Goal: Transaction & Acquisition: Purchase product/service

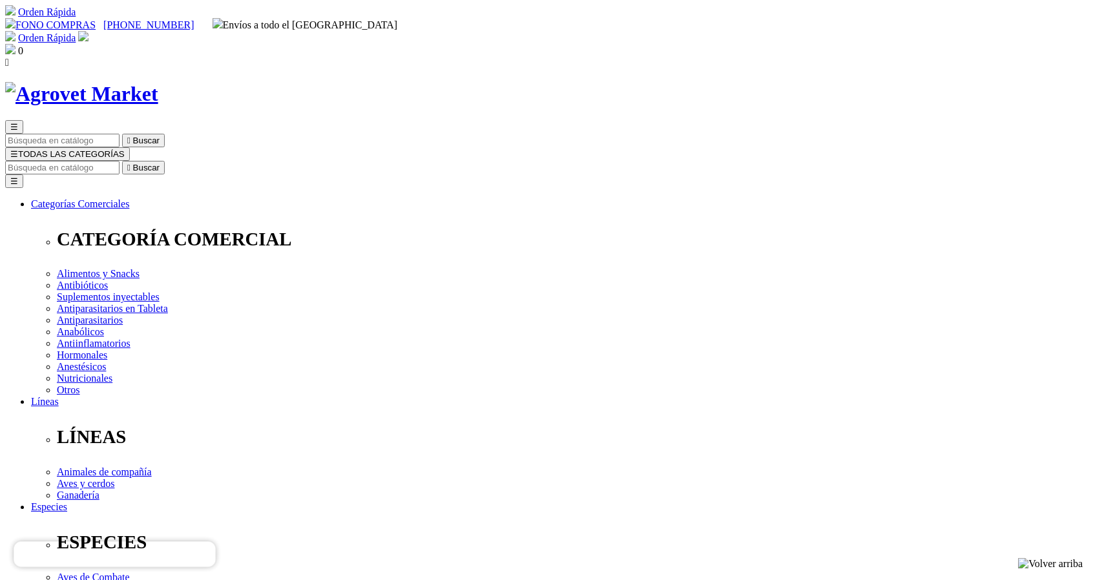
select select "3"
click at [120, 161] on input "Buscar" at bounding box center [62, 168] width 114 height 14
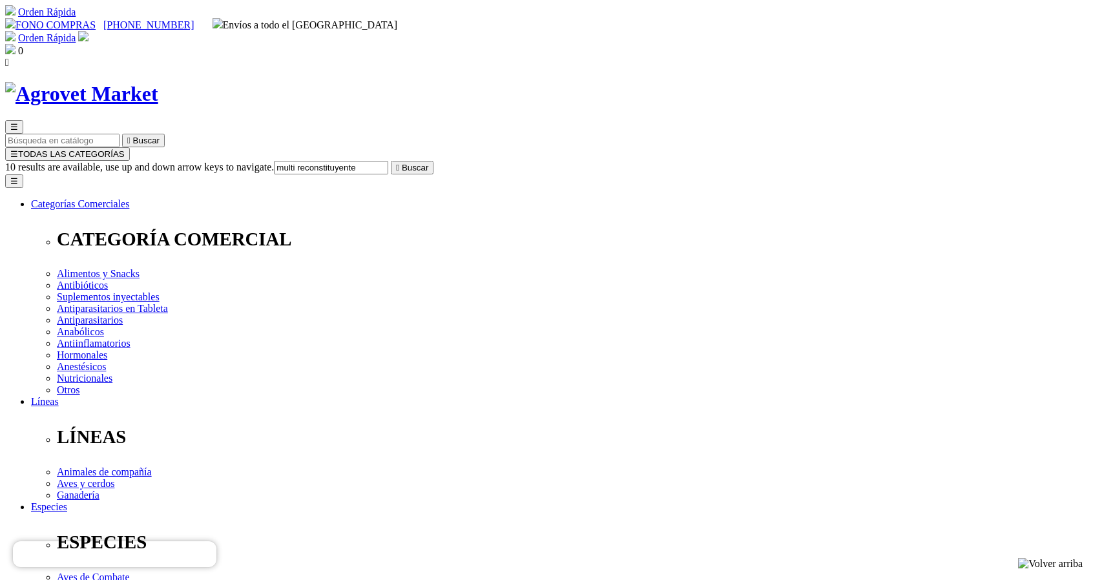
type input "multi reconstituyente"
click at [391, 161] on button " Buscar" at bounding box center [412, 168] width 43 height 14
click at [120, 161] on input "multi reconstituyente" at bounding box center [62, 168] width 114 height 14
type input "m"
type input "fosforo"
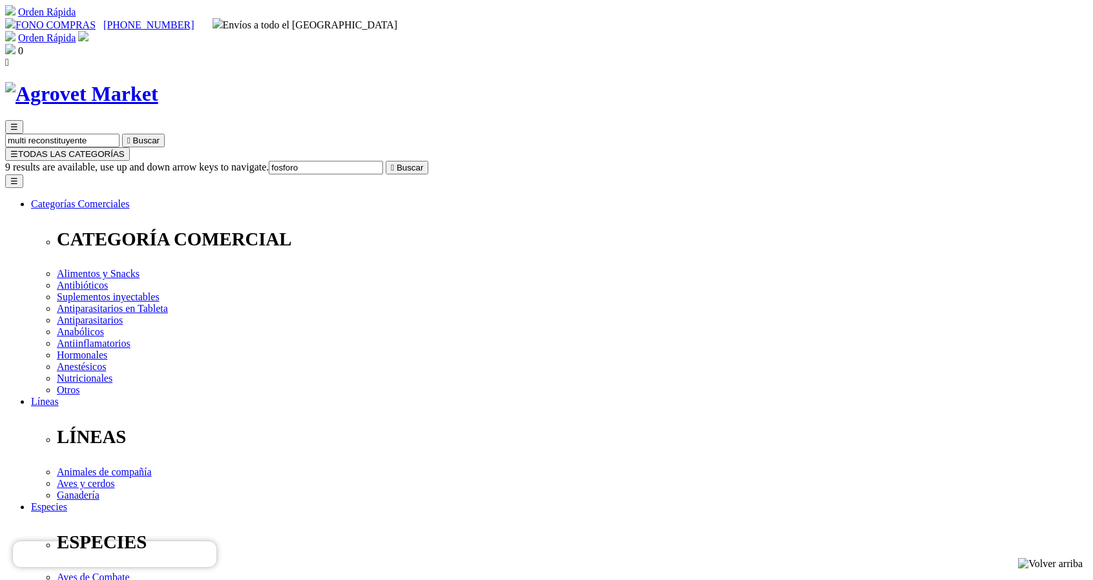
select select "3"
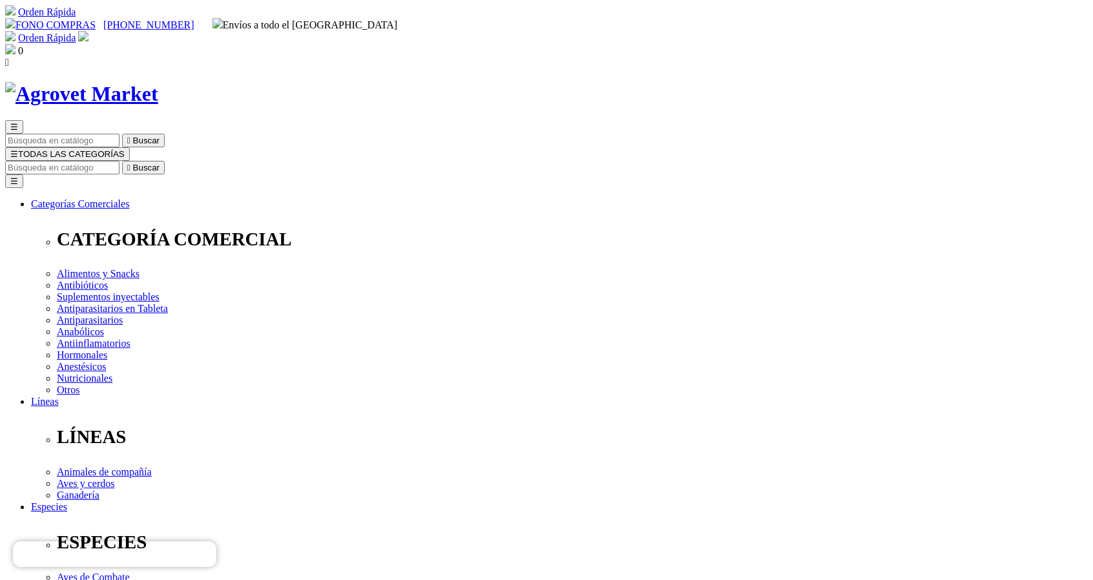
select select "2"
click at [120, 161] on input "Buscar" at bounding box center [62, 168] width 114 height 14
type input "fosforo"
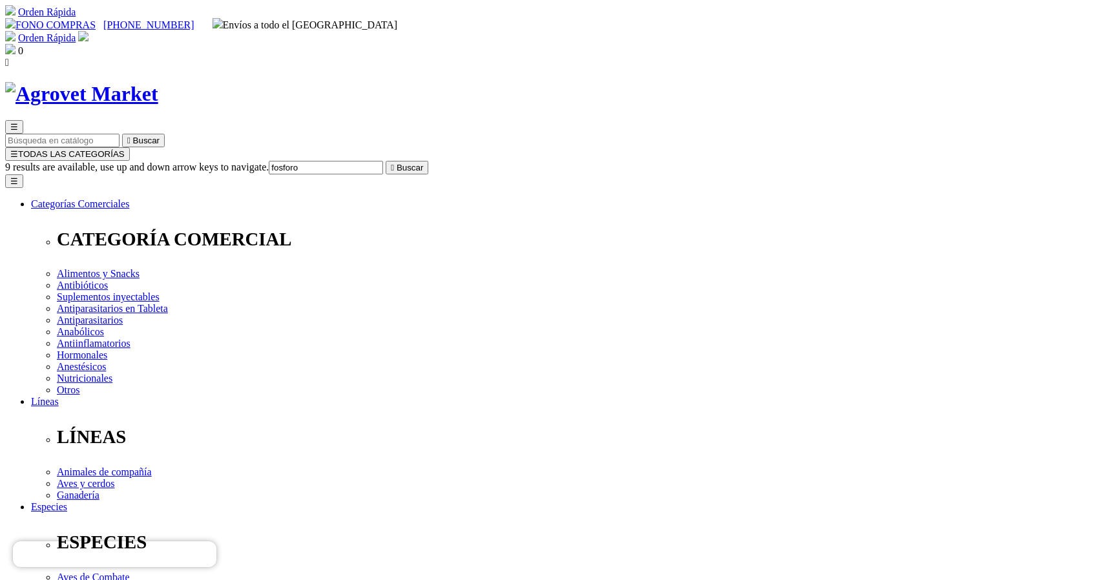
drag, startPoint x: 0, startPoint y: 0, endPoint x: 548, endPoint y: 114, distance: 559.6
click at [120, 161] on input "Buscar" at bounding box center [62, 168] width 114 height 14
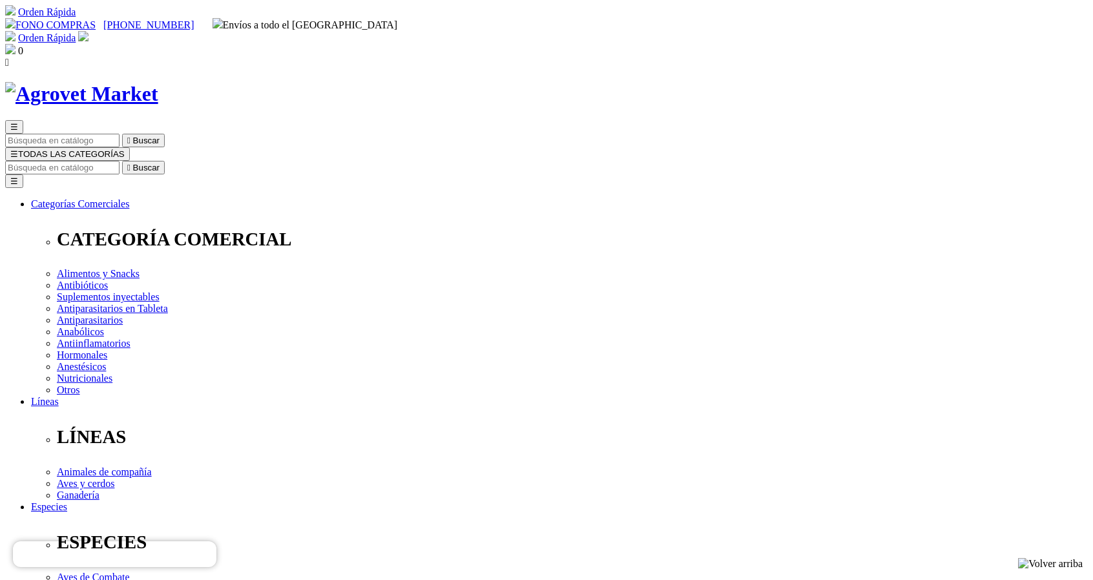
click at [120, 161] on input "Buscar" at bounding box center [62, 168] width 114 height 14
type input "fosfoto"
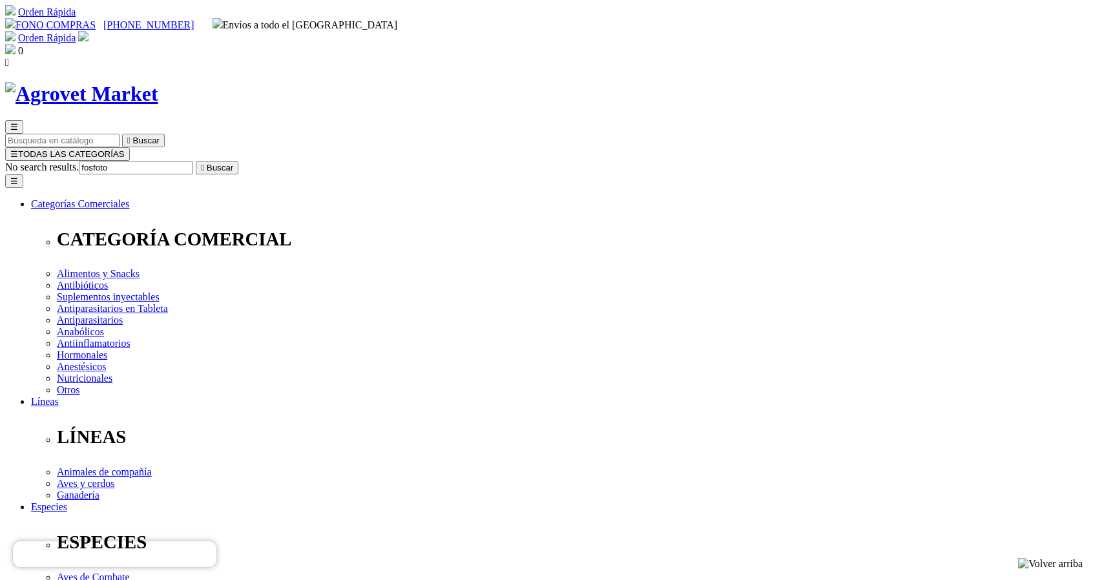
click at [196, 161] on button " Buscar" at bounding box center [217, 168] width 43 height 14
click at [120, 161] on input "fosfoto" at bounding box center [62, 168] width 114 height 14
type input "fosforo"
click at [122, 161] on button " Buscar" at bounding box center [143, 168] width 43 height 14
click at [120, 161] on input "fosforo" at bounding box center [62, 168] width 114 height 14
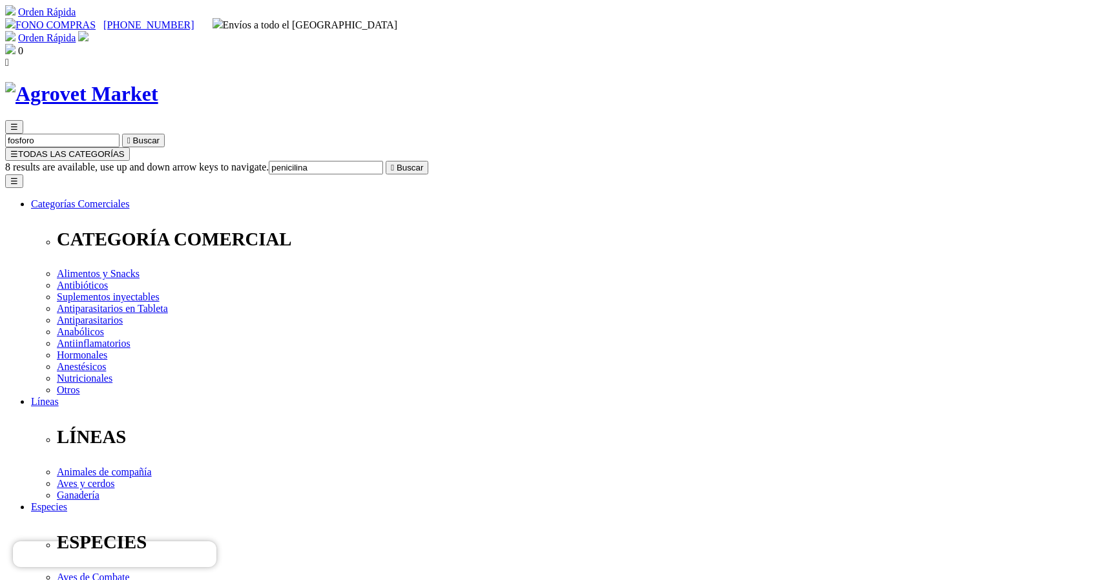
type input "penicilina"
click at [386, 161] on button " Buscar" at bounding box center [407, 168] width 43 height 14
drag, startPoint x: 612, startPoint y: 384, endPoint x: 876, endPoint y: 477, distance: 280.1
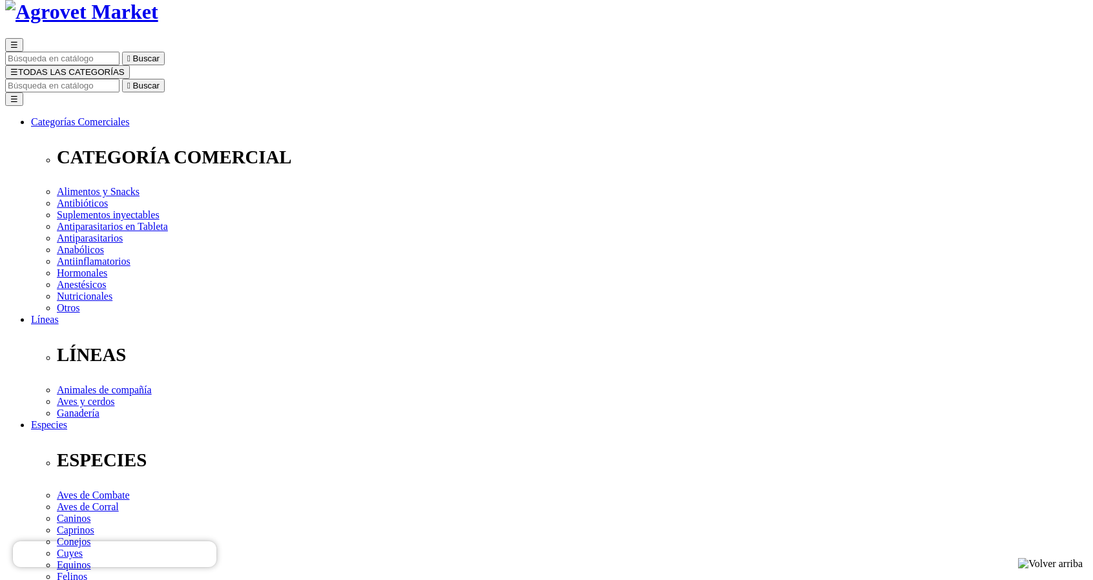
scroll to position [78, 0]
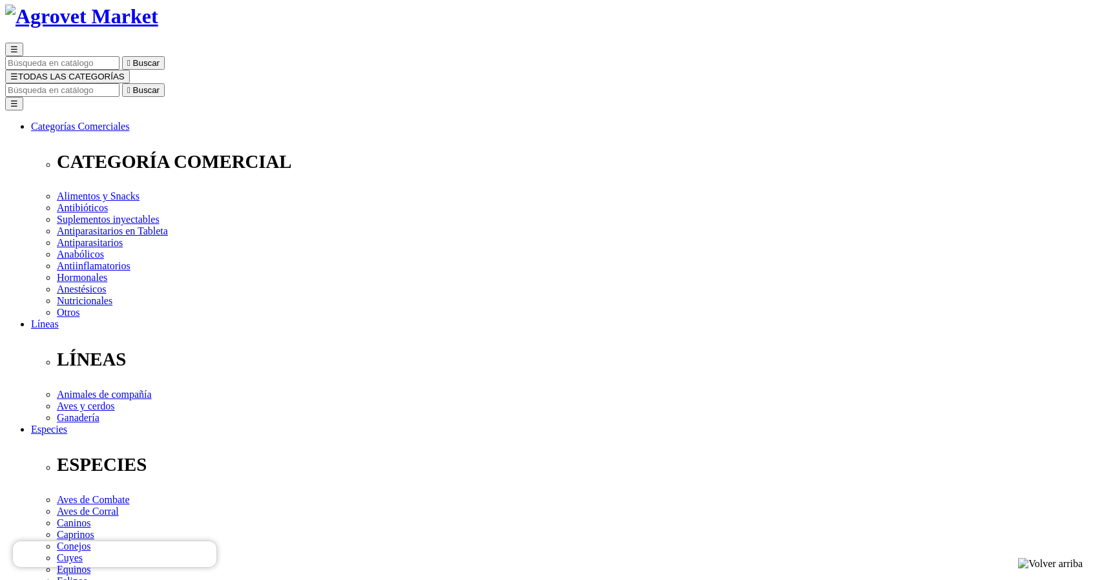
select select "2"
select select "3"
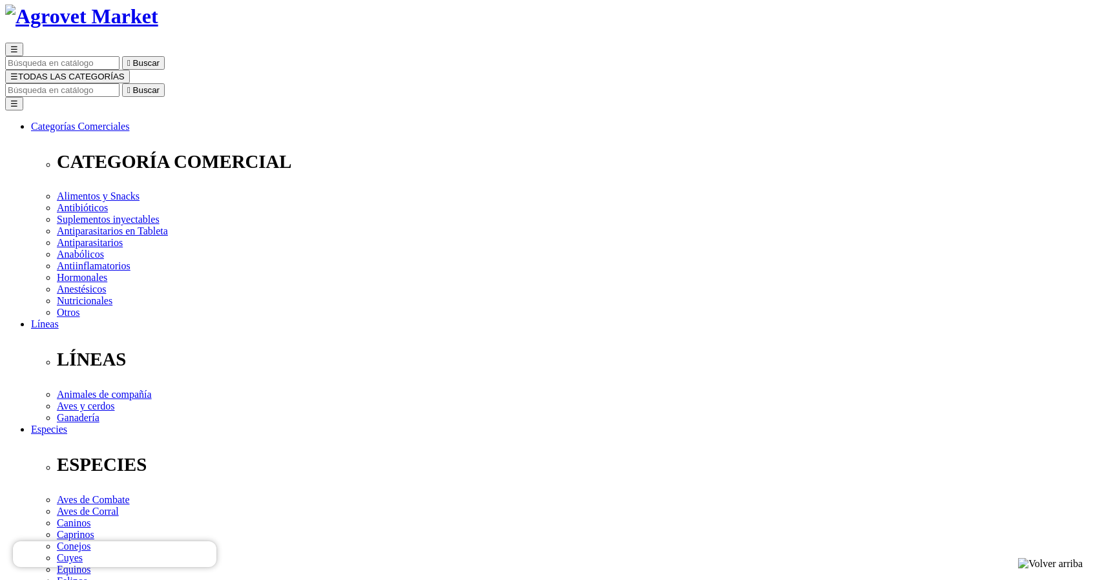
select select "3"
radio input "true"
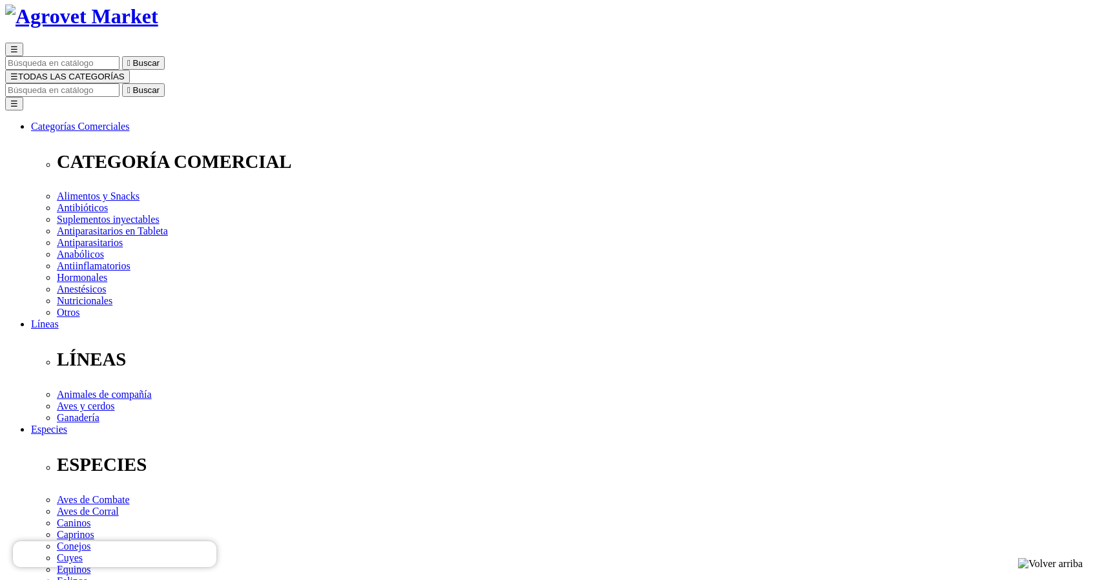
select select "97"
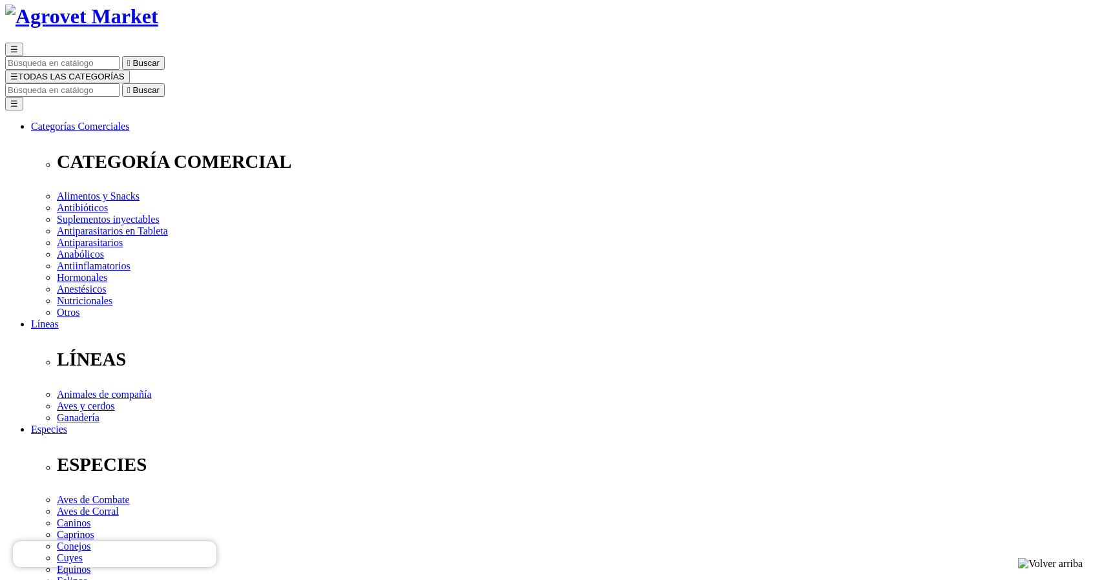
select select "98"
select select "97"
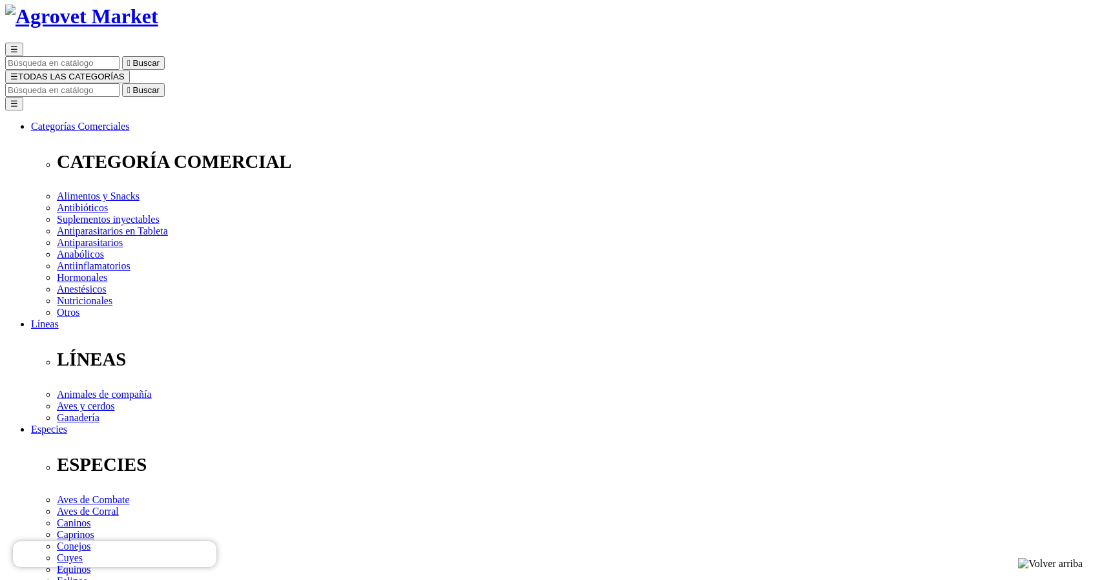
select select "96"
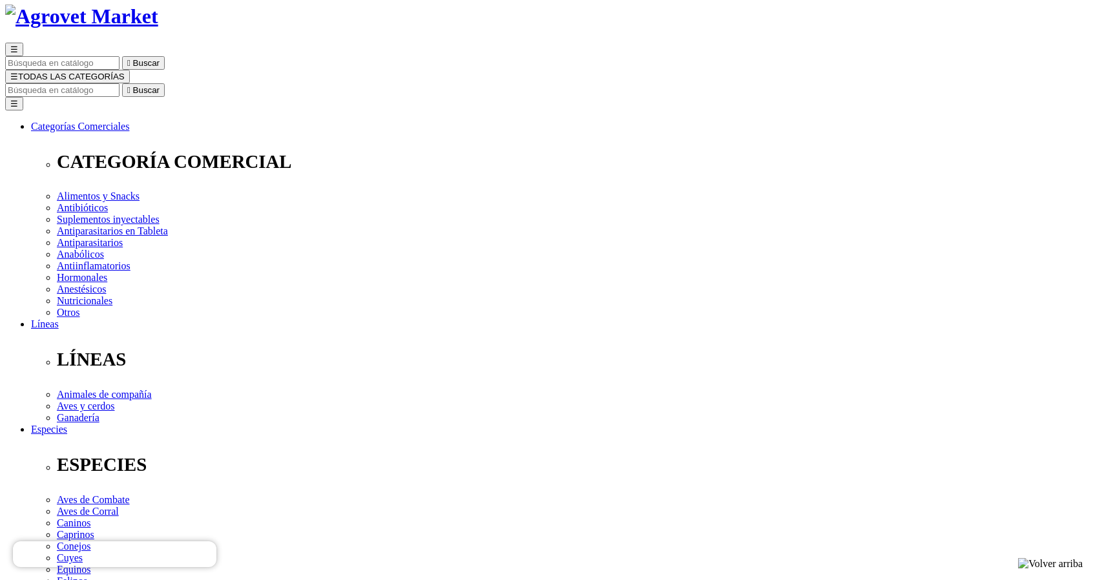
select select "98"
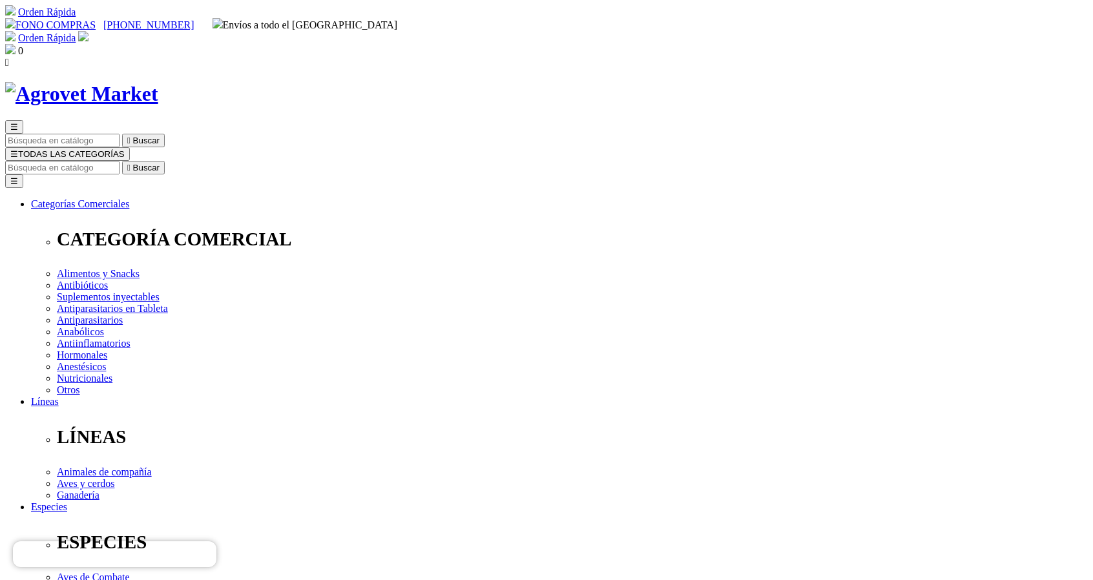
click at [120, 161] on input "Buscar" at bounding box center [62, 168] width 114 height 14
type input "oxibend"
click at [122, 161] on button " Buscar" at bounding box center [143, 168] width 43 height 14
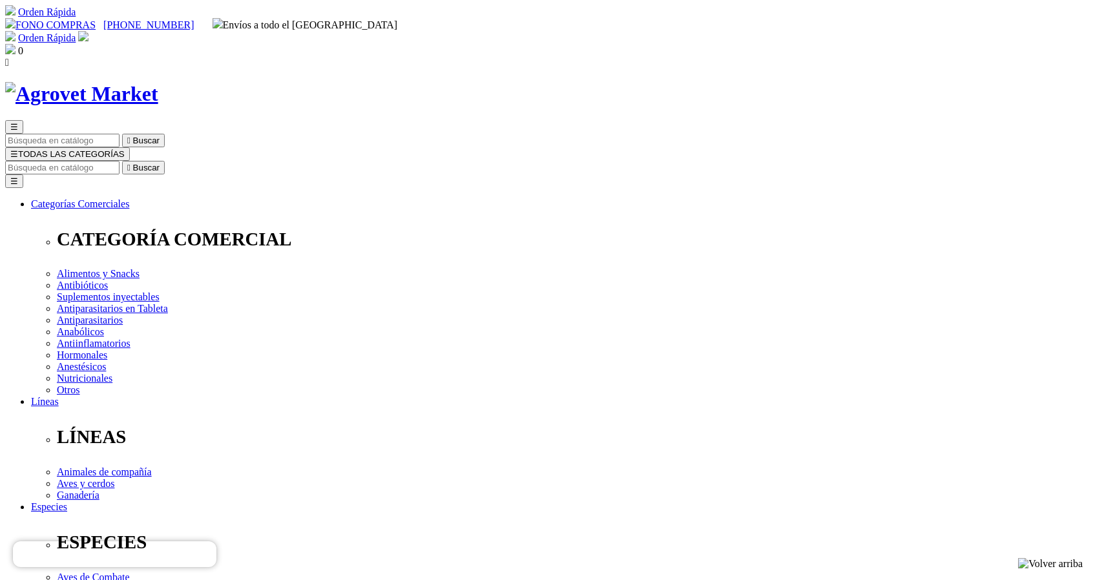
radio input "true"
select select "95"
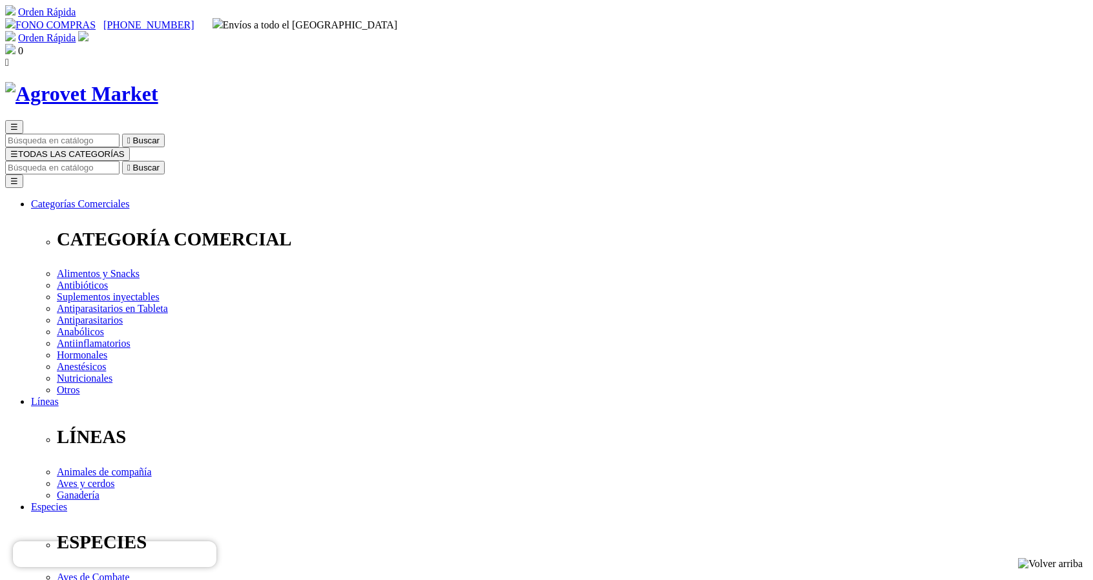
select select "92"
select select "95"
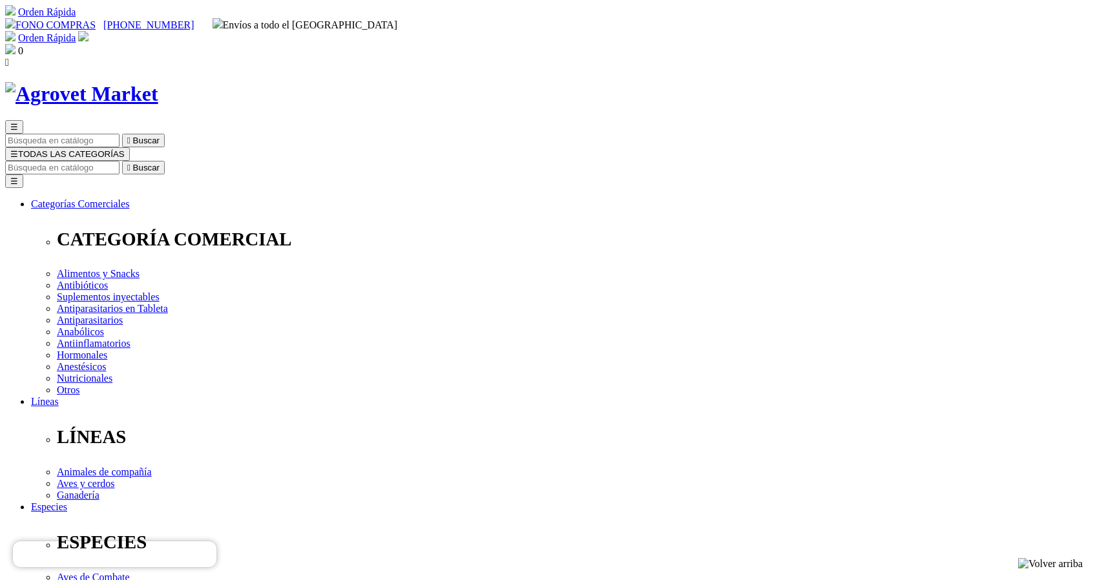
select select "92"
select select "94"
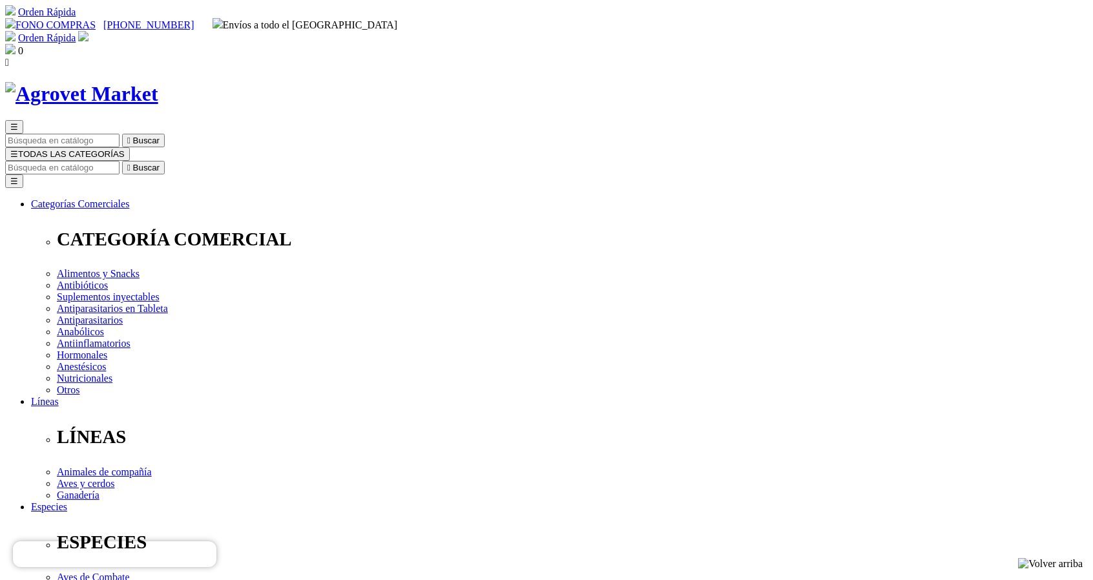
select select "154"
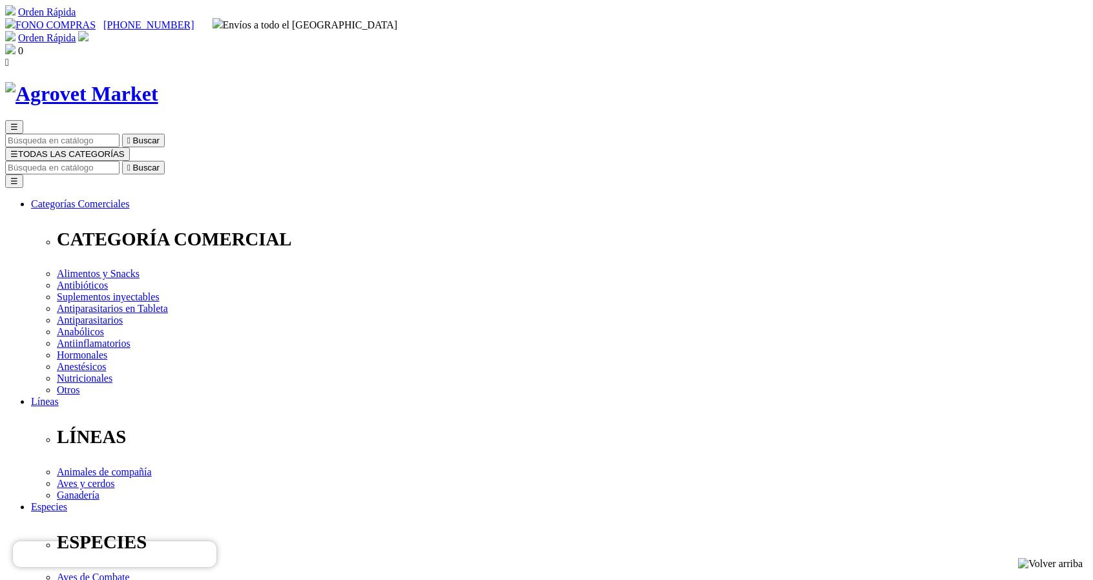
select select "86"
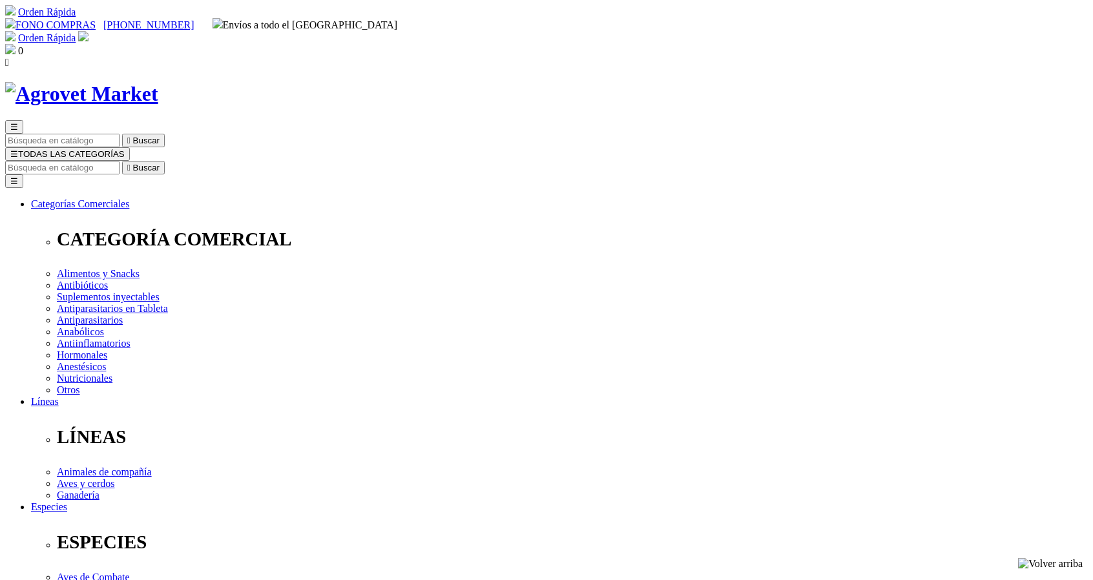
select select "86"
radio input "true"
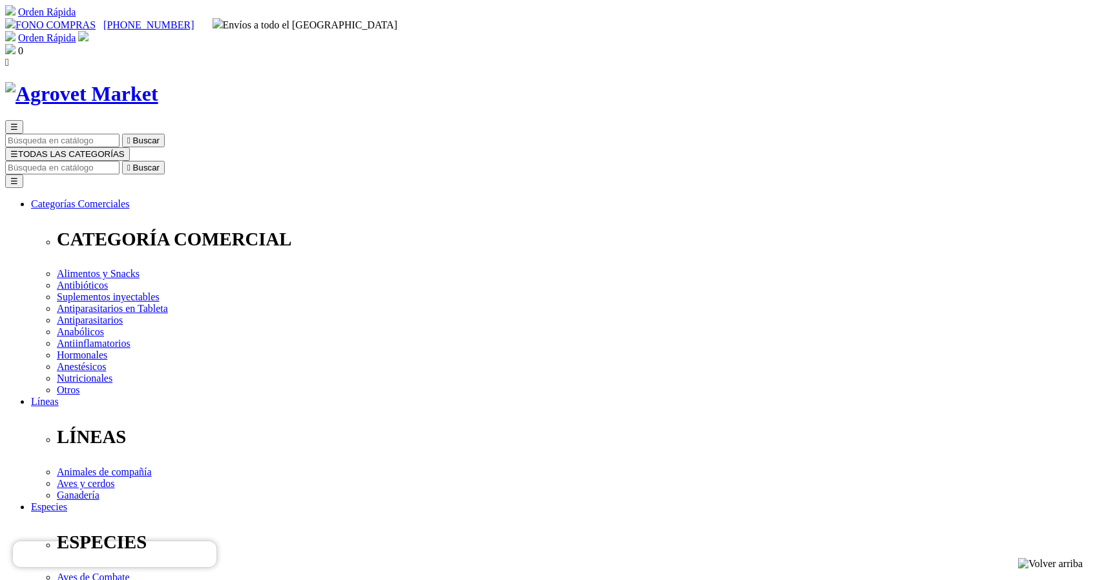
select select "88"
click at [120, 161] on input "Buscar" at bounding box center [62, 168] width 114 height 14
type input "aminoacidos"
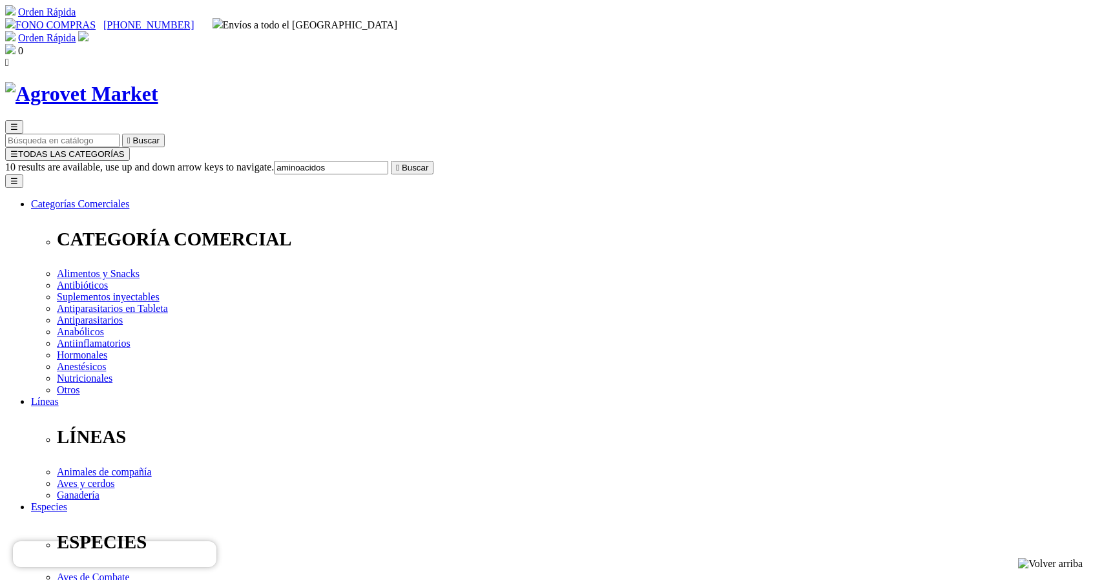
click at [391, 161] on button " Buscar" at bounding box center [412, 168] width 43 height 14
radio input "true"
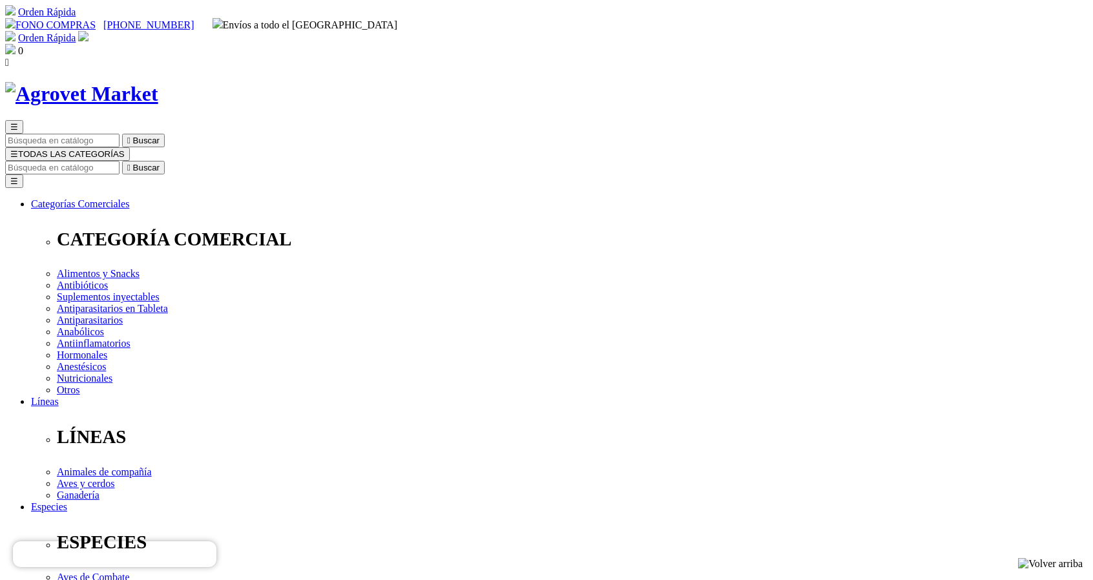
select select "7"
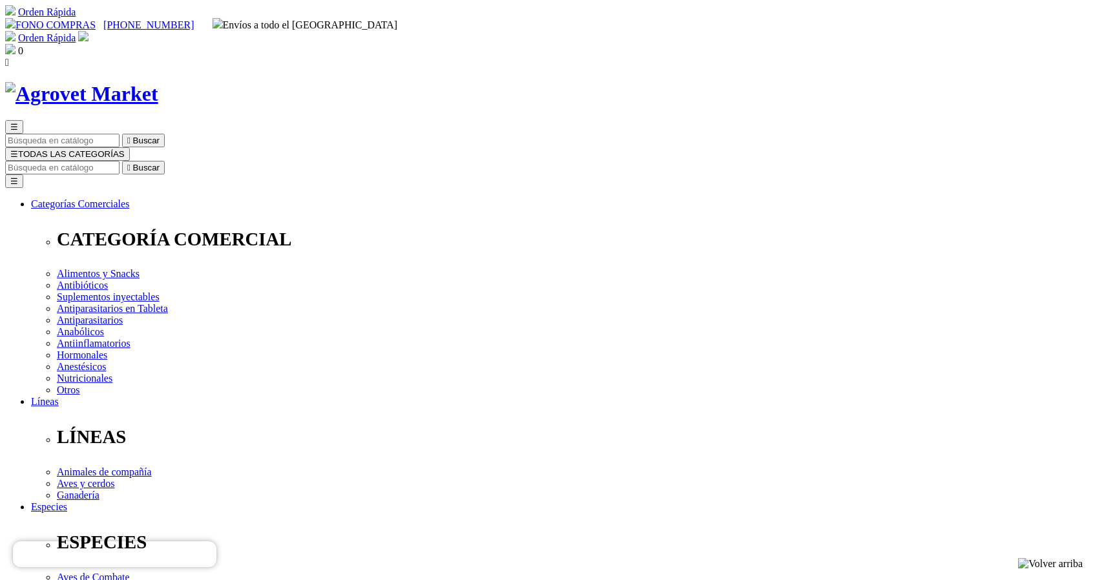
select select "10"
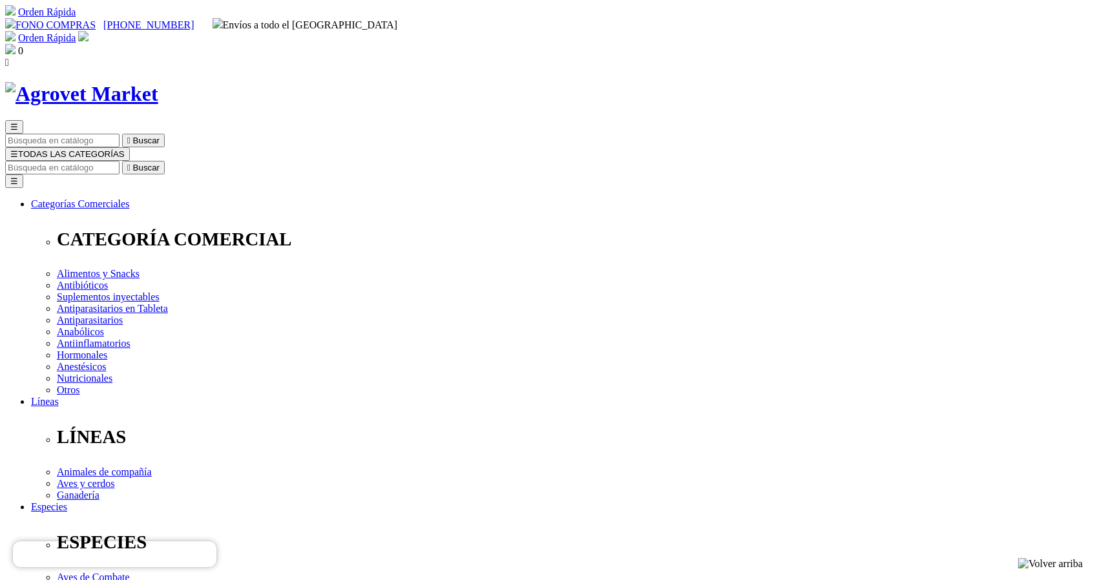
radio input "true"
select select "4"
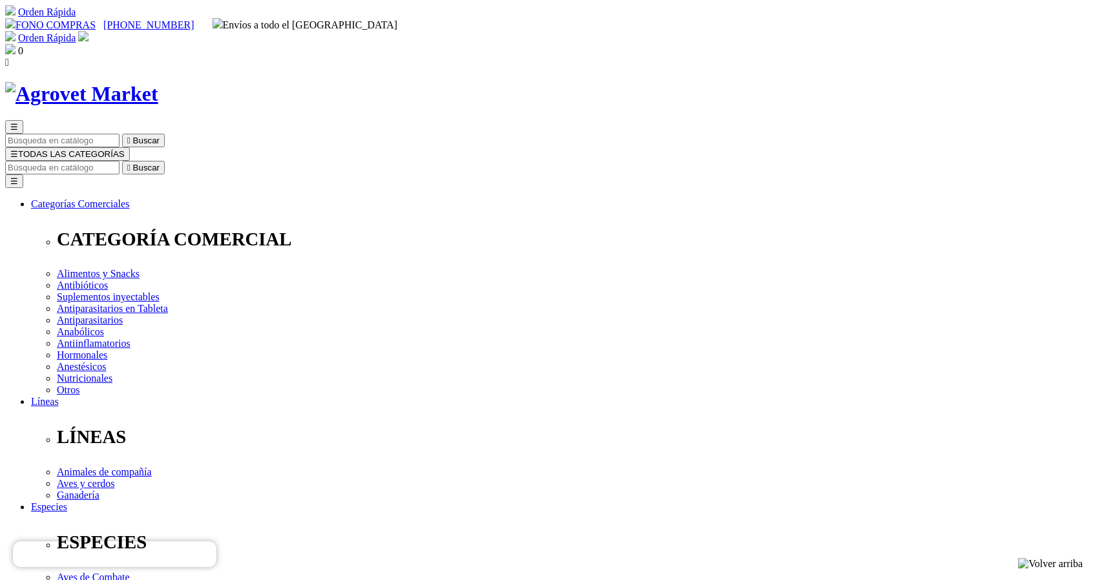
click at [120, 161] on input "Buscar" at bounding box center [62, 168] width 114 height 14
type input "oxite"
click at [386, 161] on button " Buscar" at bounding box center [407, 168] width 43 height 14
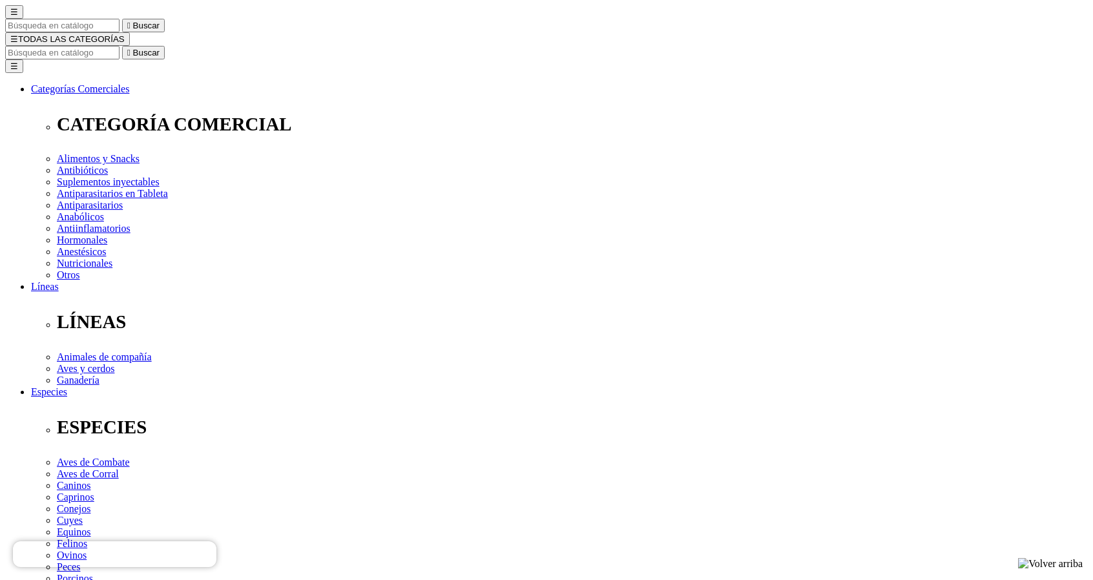
scroll to position [83, 0]
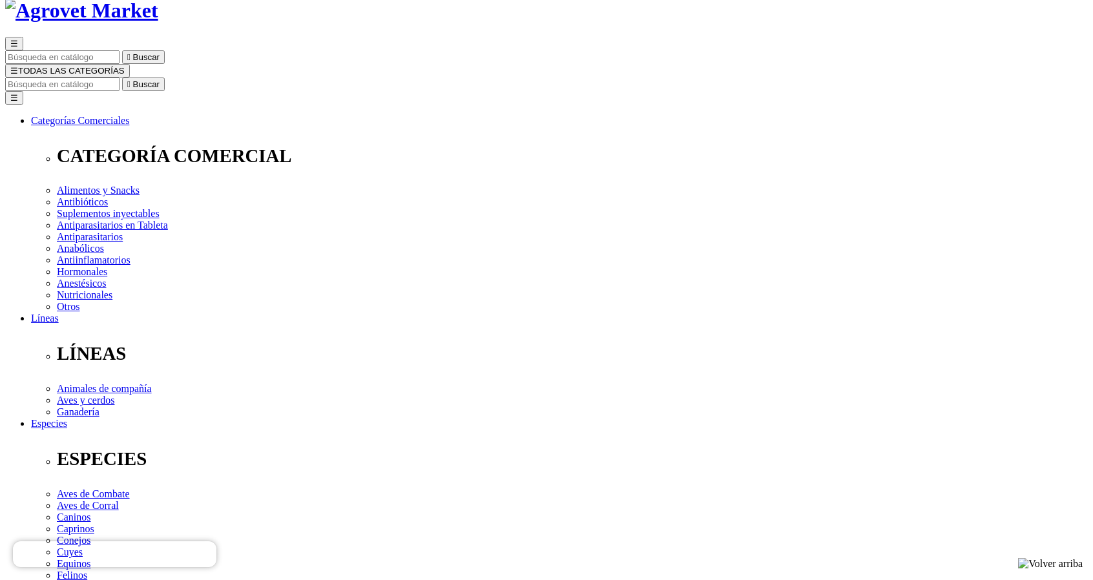
select select "3"
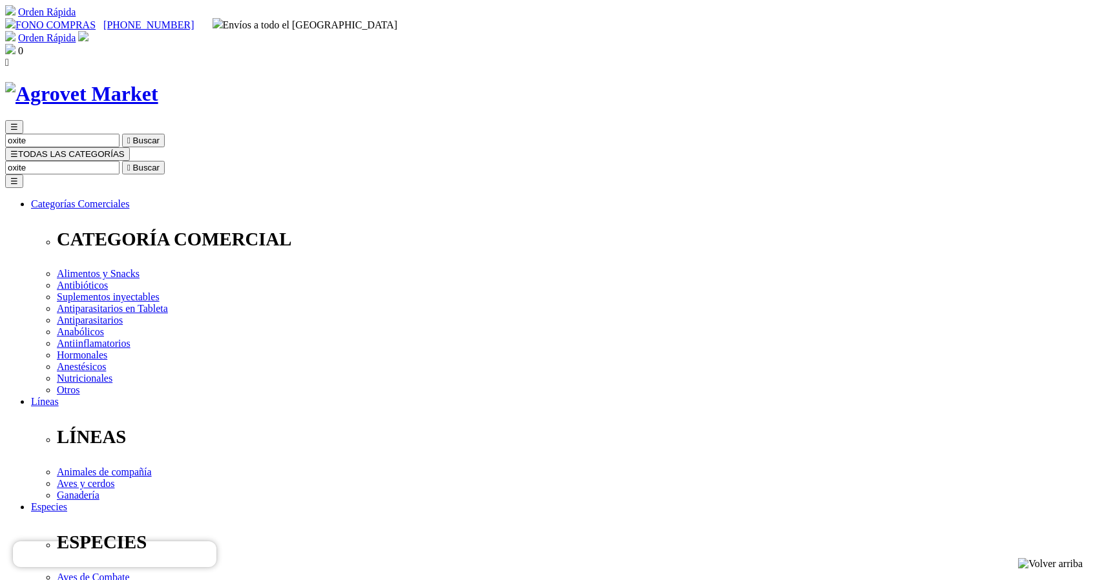
radio input "true"
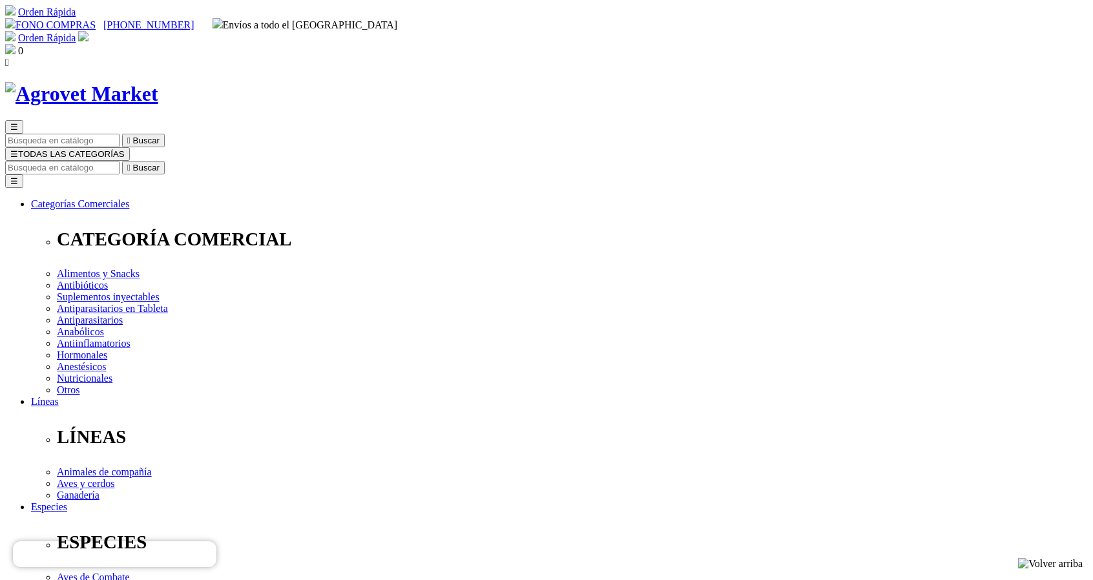
select select "233"
click at [120, 161] on input "Buscar" at bounding box center [62, 168] width 114 height 14
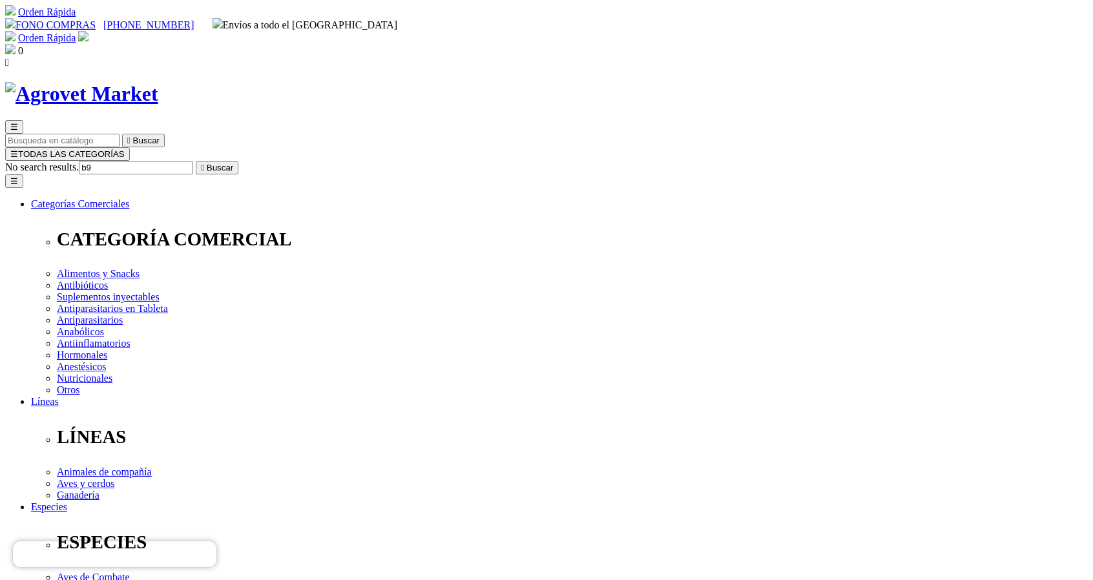
type input "b9"
click at [196, 161] on button " Buscar" at bounding box center [217, 168] width 43 height 14
click at [120, 161] on input "b9" at bounding box center [62, 168] width 114 height 14
type input "9"
type input "b12"
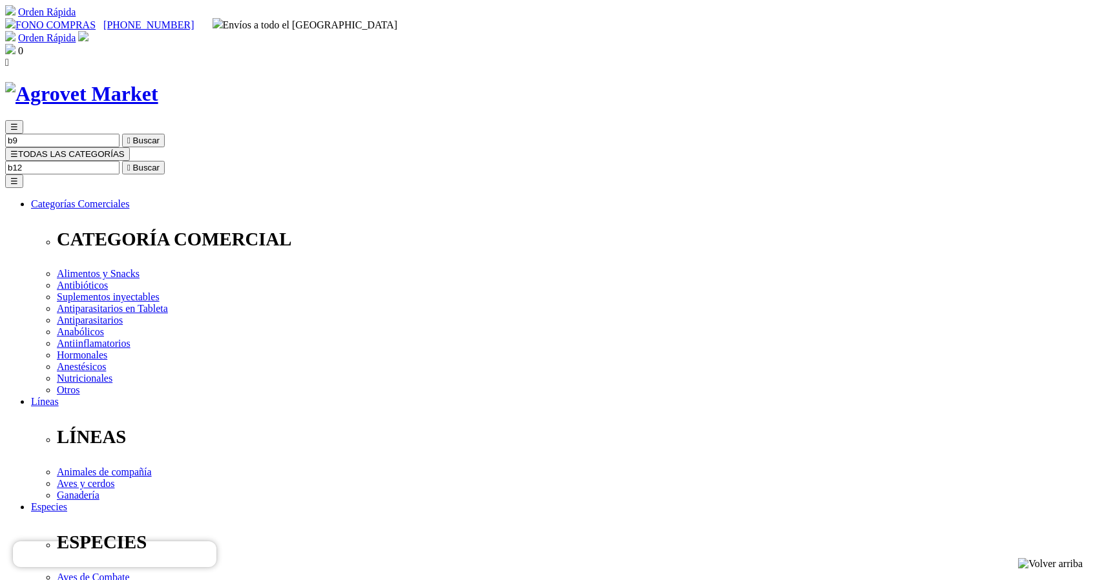
click at [122, 161] on button " Buscar" at bounding box center [143, 168] width 43 height 14
click at [120, 161] on input "b12" at bounding box center [62, 168] width 114 height 14
type input "2"
type input "fosfonoso"
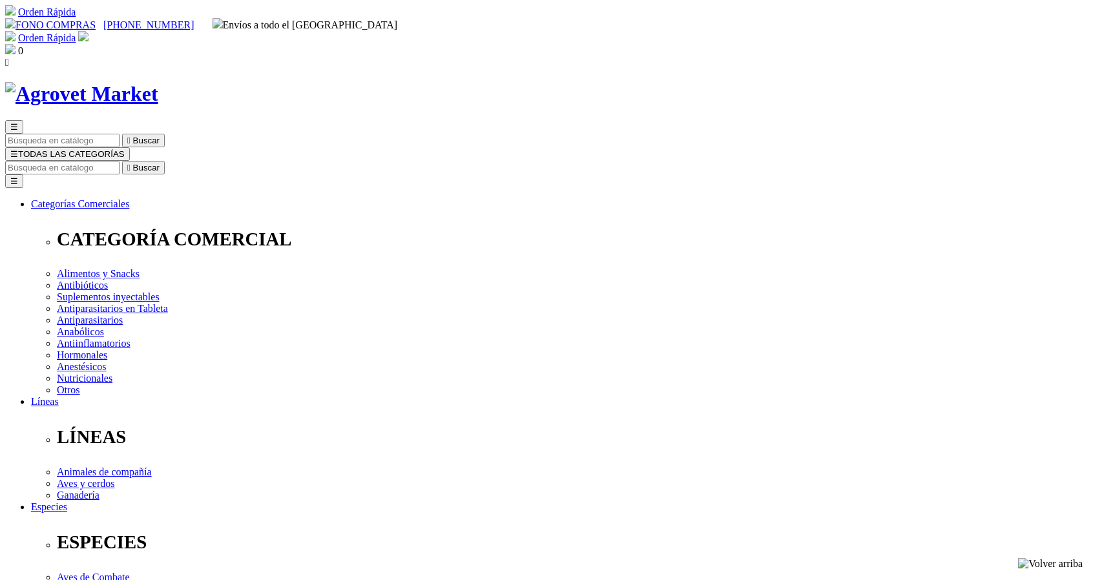
radio input "true"
select select "233"
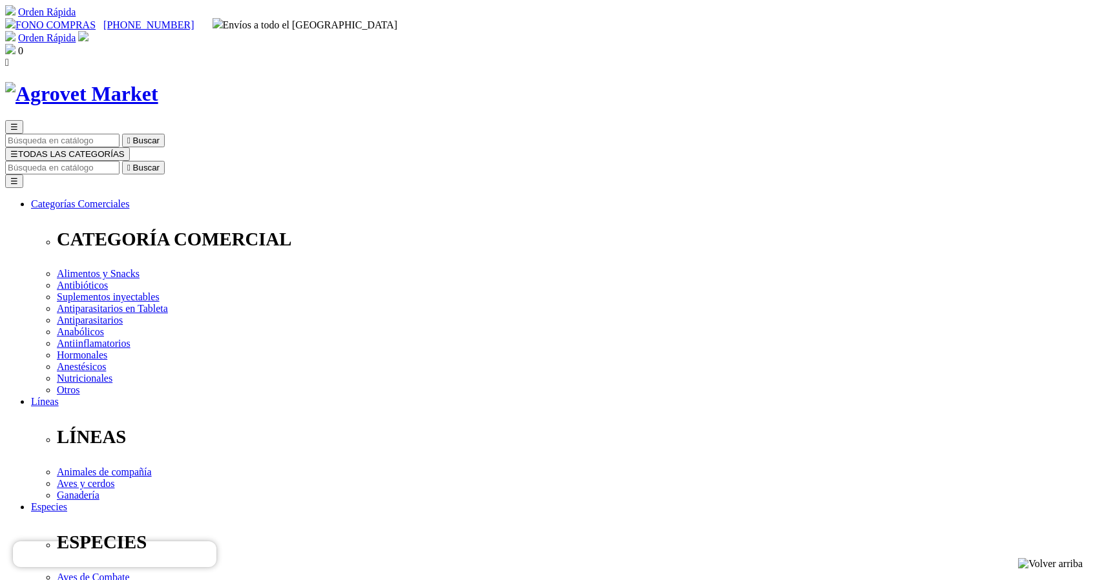
select select "233"
click at [120, 161] on input "Buscar" at bounding box center [62, 168] width 114 height 14
type input "fosforo"
click at [122, 161] on button " Buscar" at bounding box center [143, 168] width 43 height 14
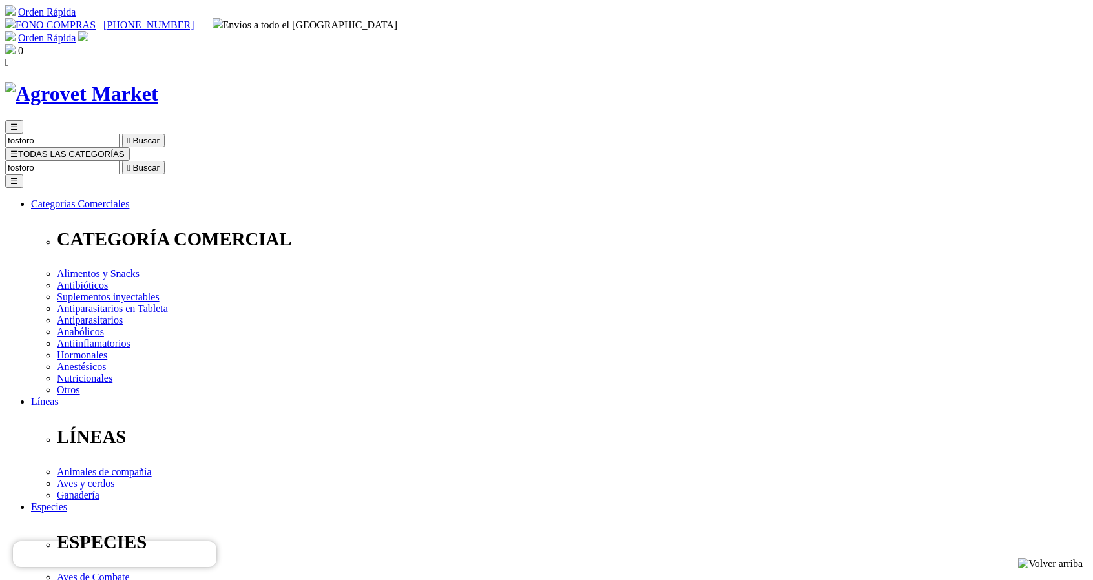
click at [120, 161] on input "fosforo" at bounding box center [62, 168] width 114 height 14
type input "o"
type input "metionina"
click at [196, 161] on button " Buscar" at bounding box center [217, 168] width 43 height 14
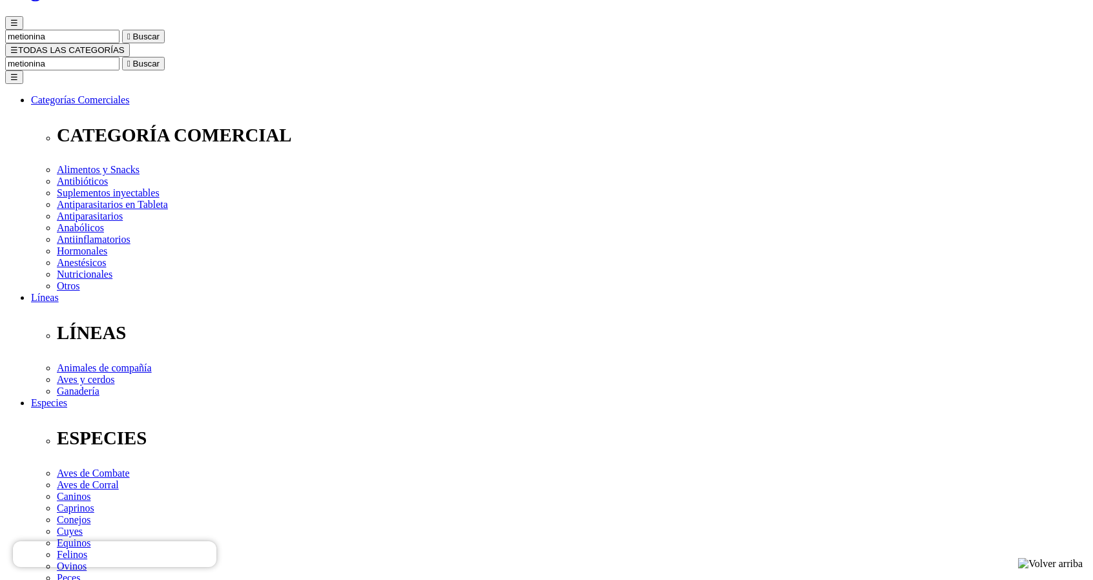
scroll to position [96, 0]
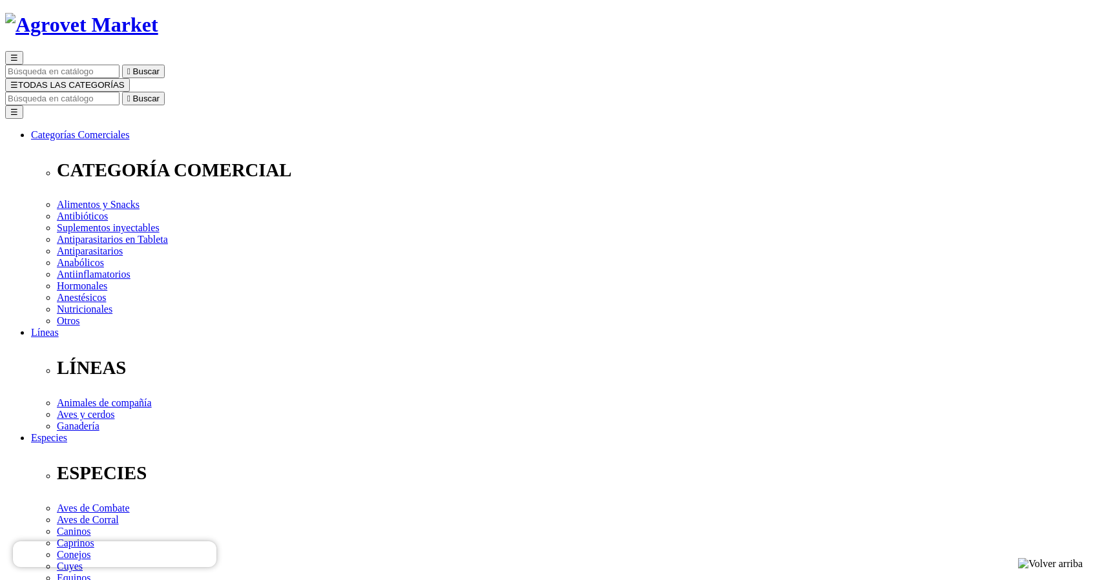
scroll to position [53, 0]
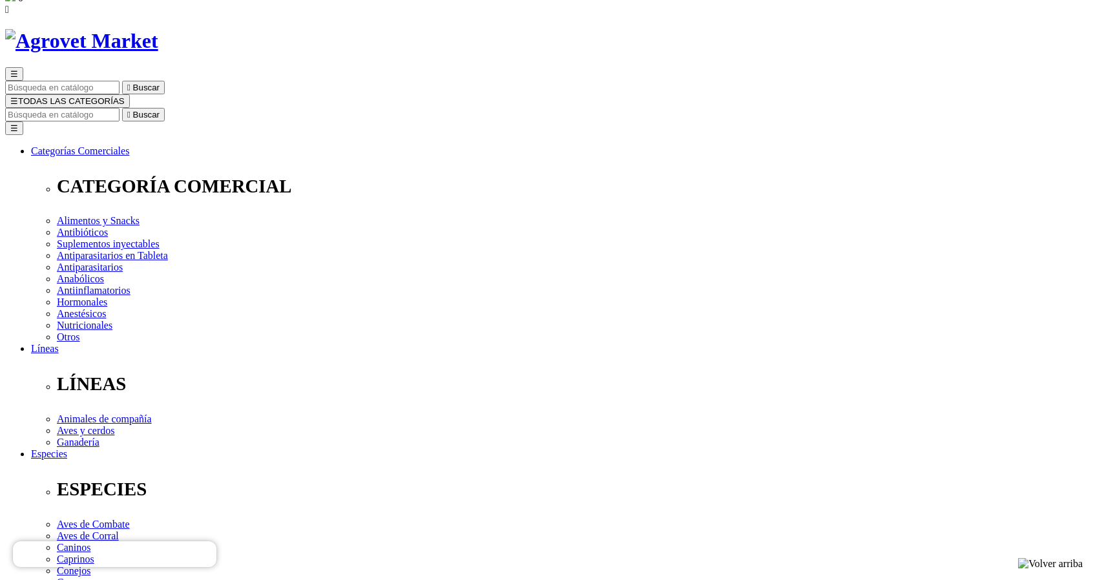
radio input "true"
select select "234"
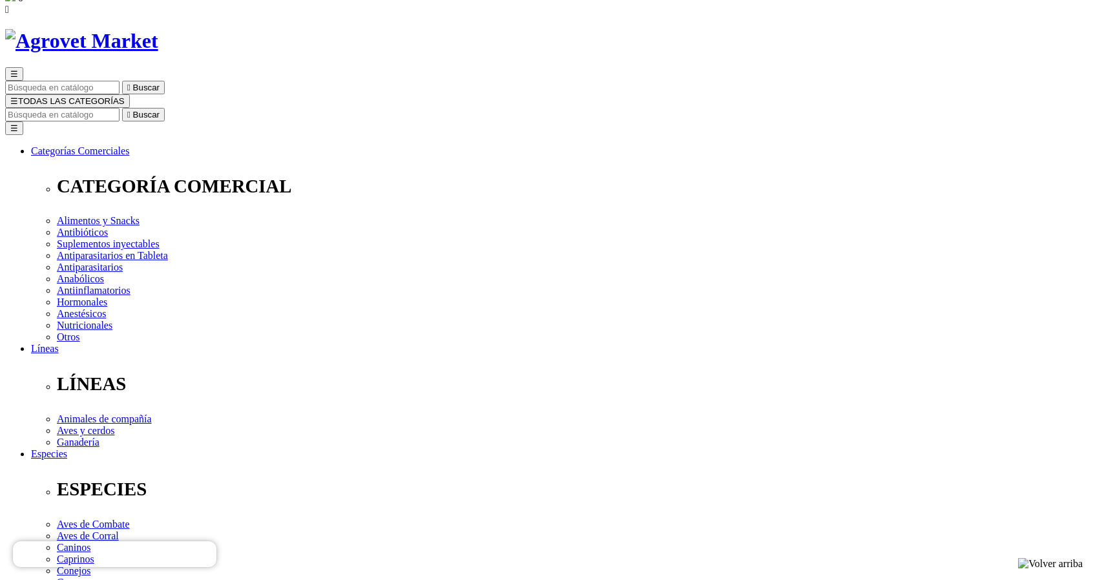
select select "233"
click at [120, 108] on input "Buscar" at bounding box center [62, 115] width 114 height 14
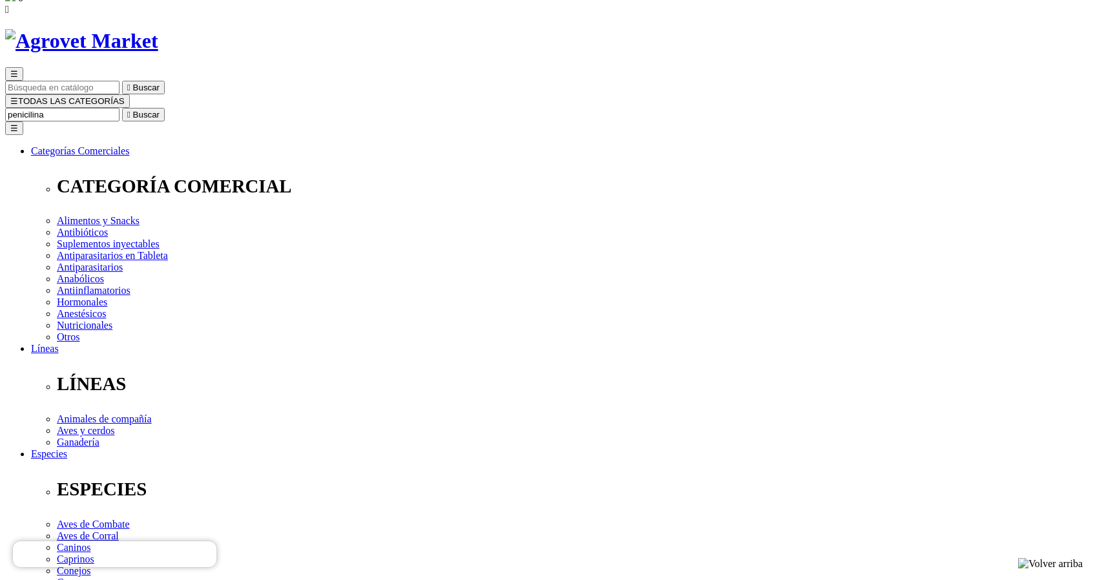
type input "penicilina"
click at [122, 108] on button " Buscar" at bounding box center [143, 115] width 43 height 14
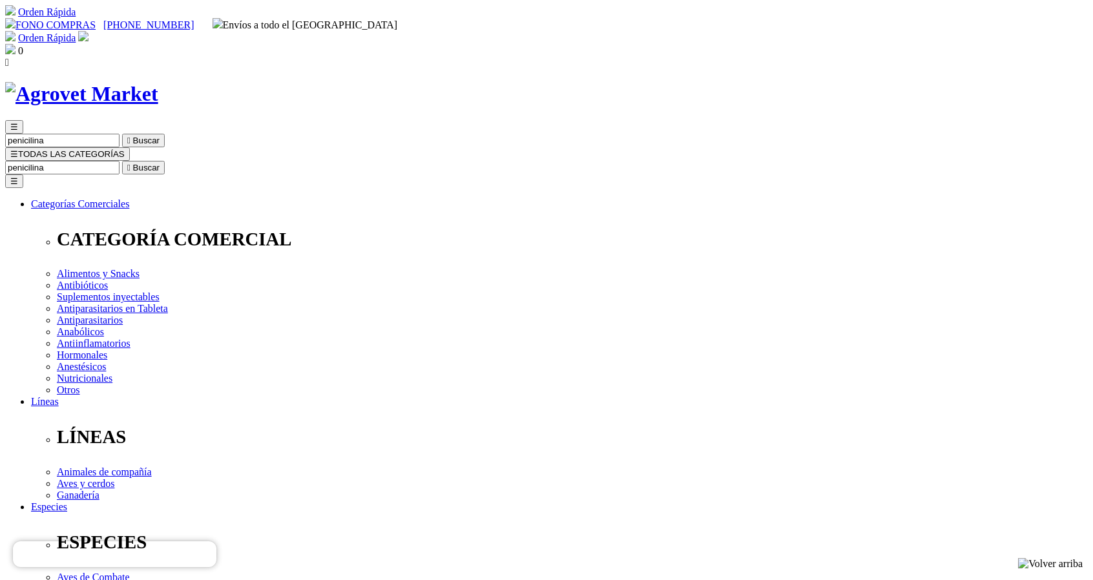
radio input "true"
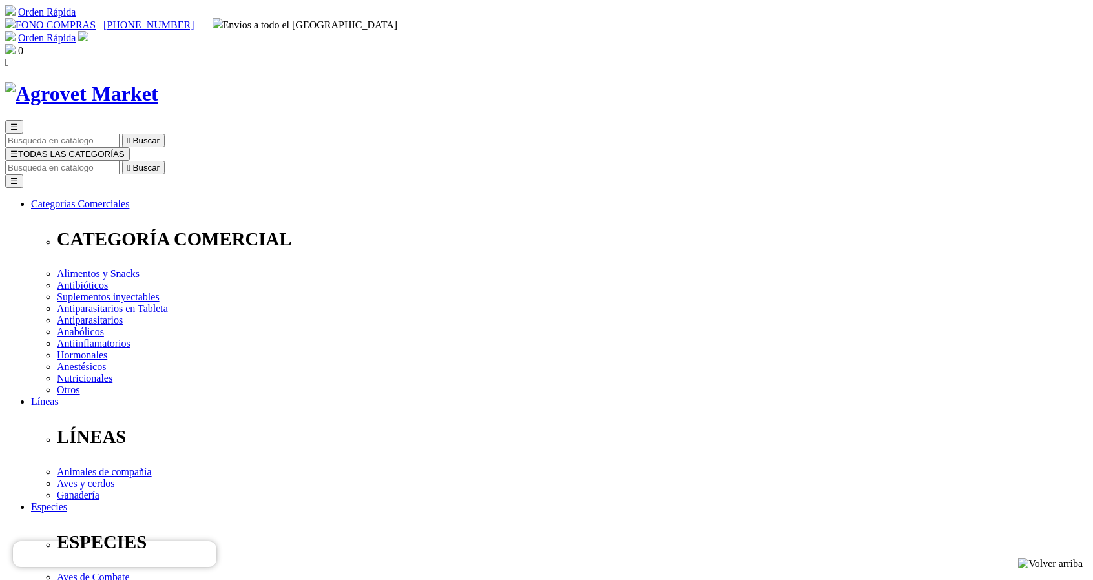
select select "97"
select select "96"
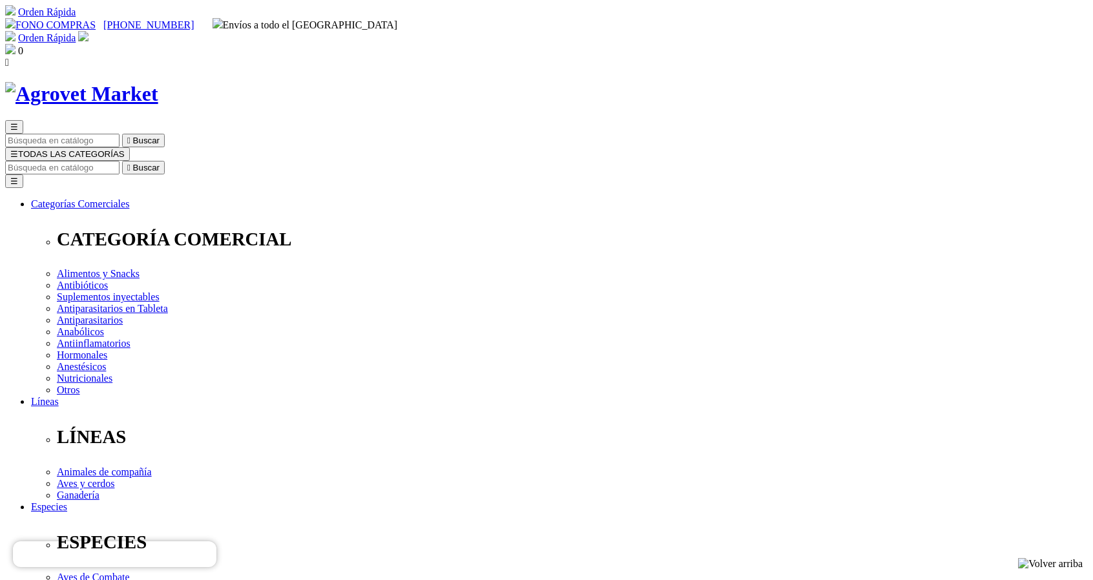
select select "98"
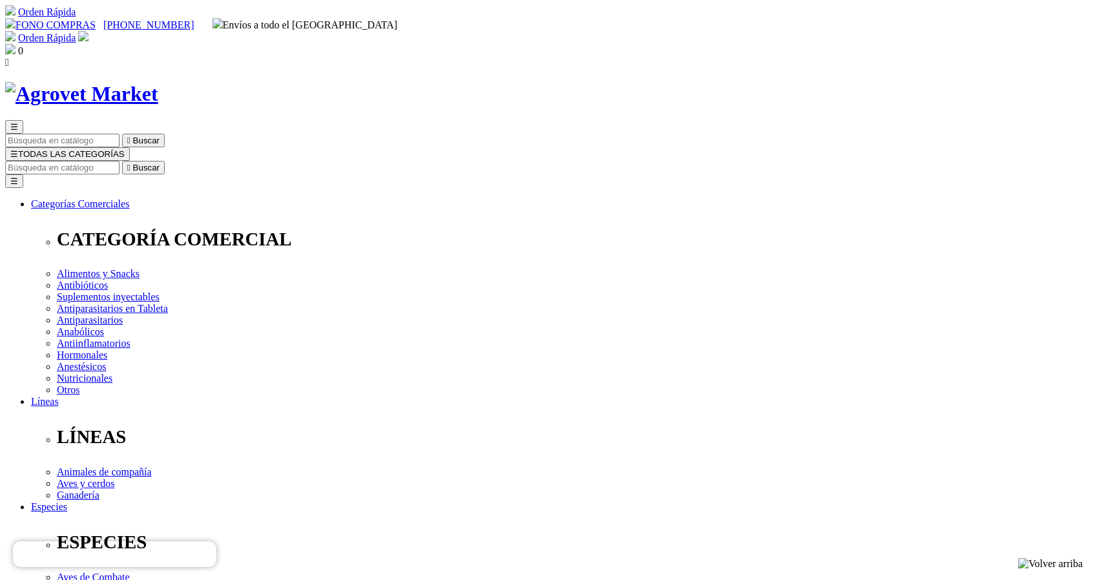
select select "98"
click at [120, 161] on input "Buscar" at bounding box center [62, 168] width 114 height 14
type input "enrof"
click at [122, 161] on button " Buscar" at bounding box center [143, 168] width 43 height 14
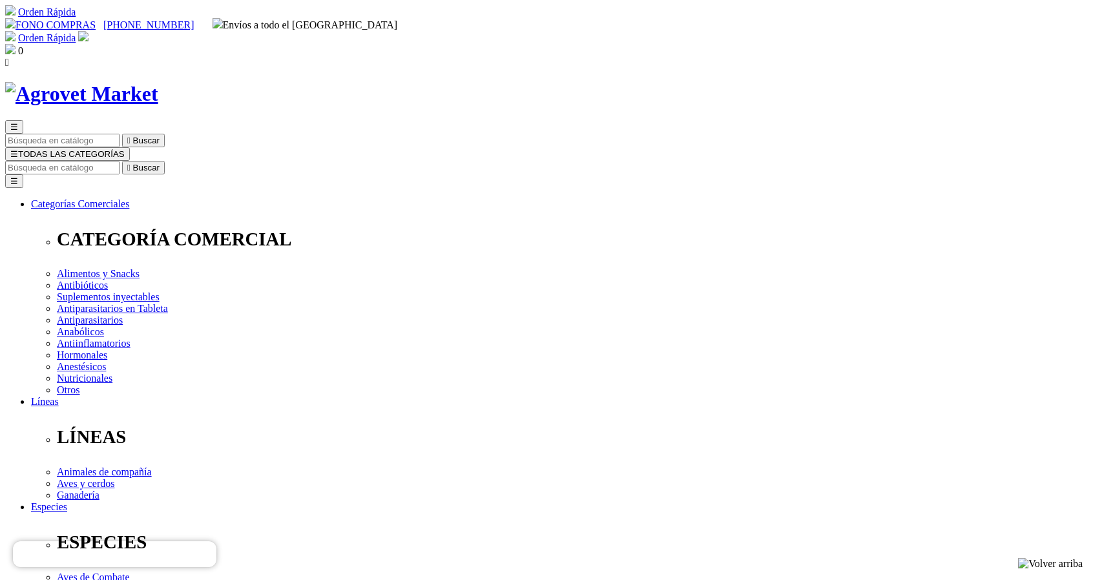
radio input "true"
select select "233"
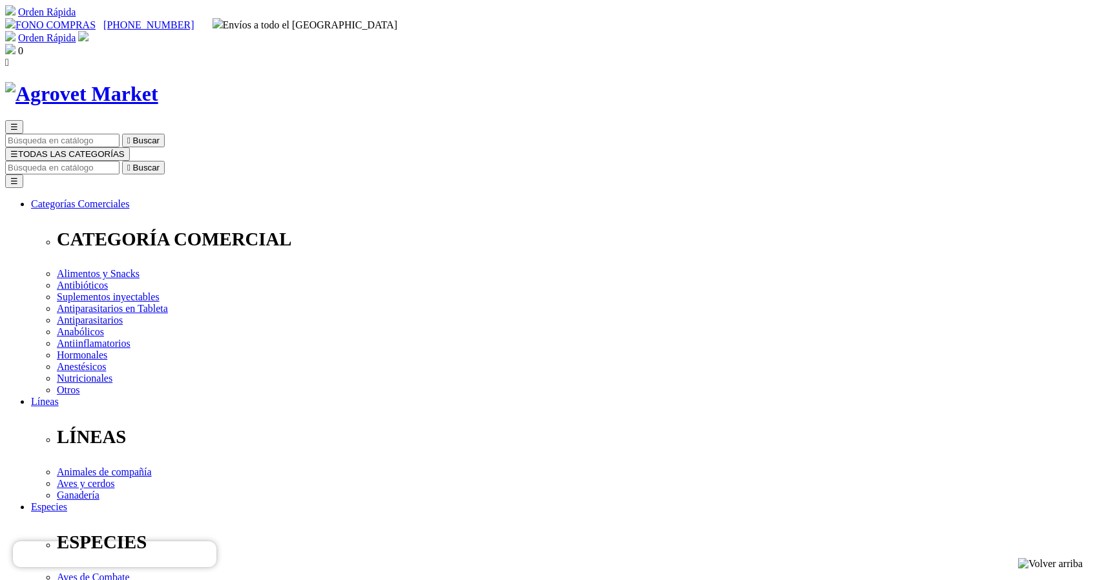
select select "237"
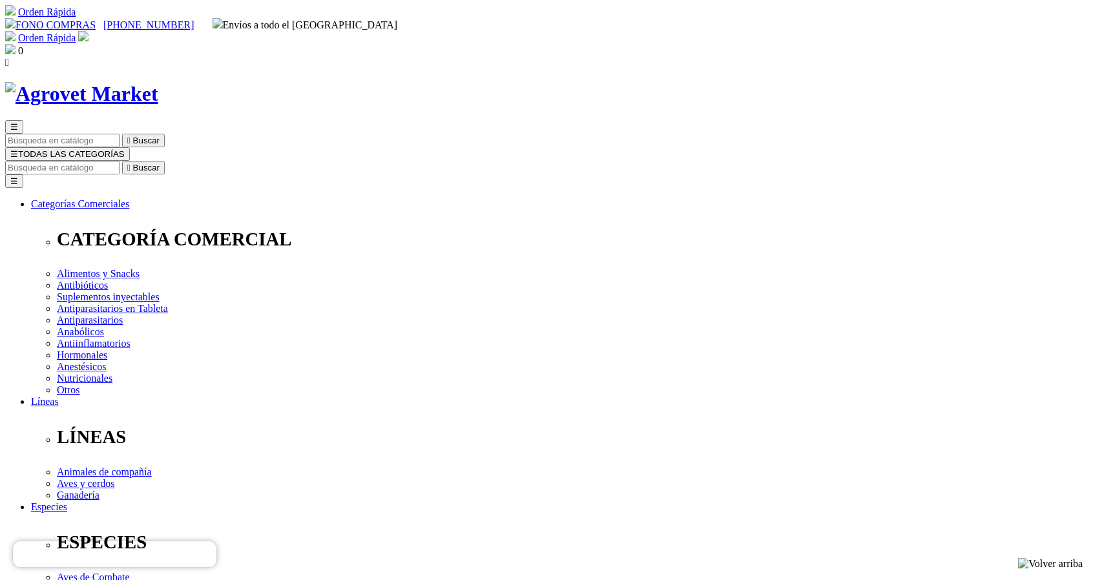
click at [120, 161] on input "Buscar" at bounding box center [62, 168] width 114 height 14
type input "ketam"
click at [196, 161] on button " Buscar" at bounding box center [217, 168] width 43 height 14
click at [120, 161] on input "ketam" at bounding box center [62, 168] width 114 height 14
type input "ketamina"
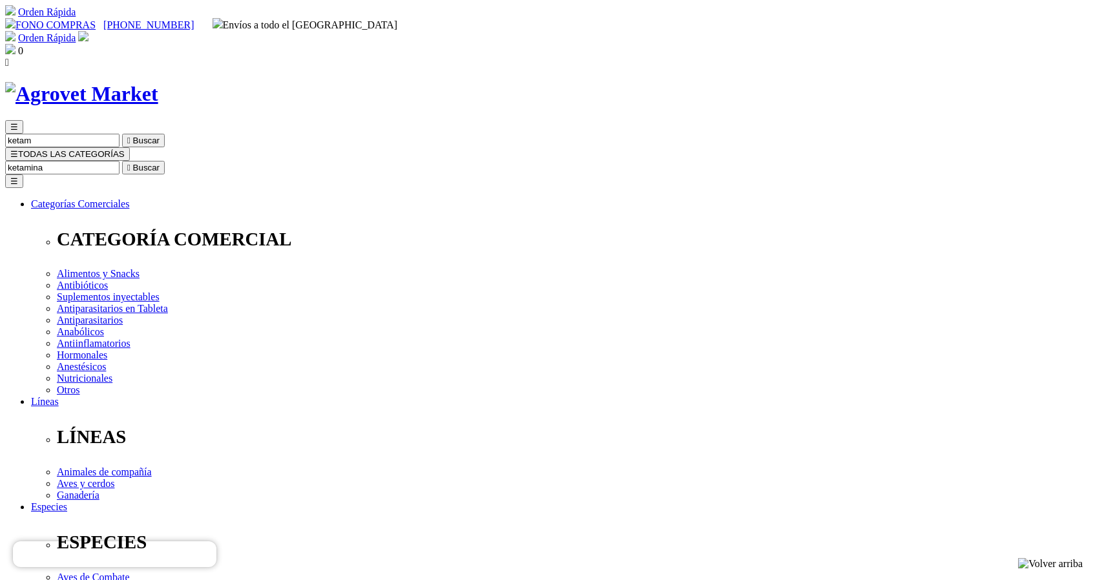
click at [122, 161] on button " Buscar" at bounding box center [143, 168] width 43 height 14
drag, startPoint x: 0, startPoint y: 0, endPoint x: 799, endPoint y: 66, distance: 801.8
click at [120, 161] on input "ketamina" at bounding box center [62, 168] width 114 height 14
type input "k"
type input "flurala"
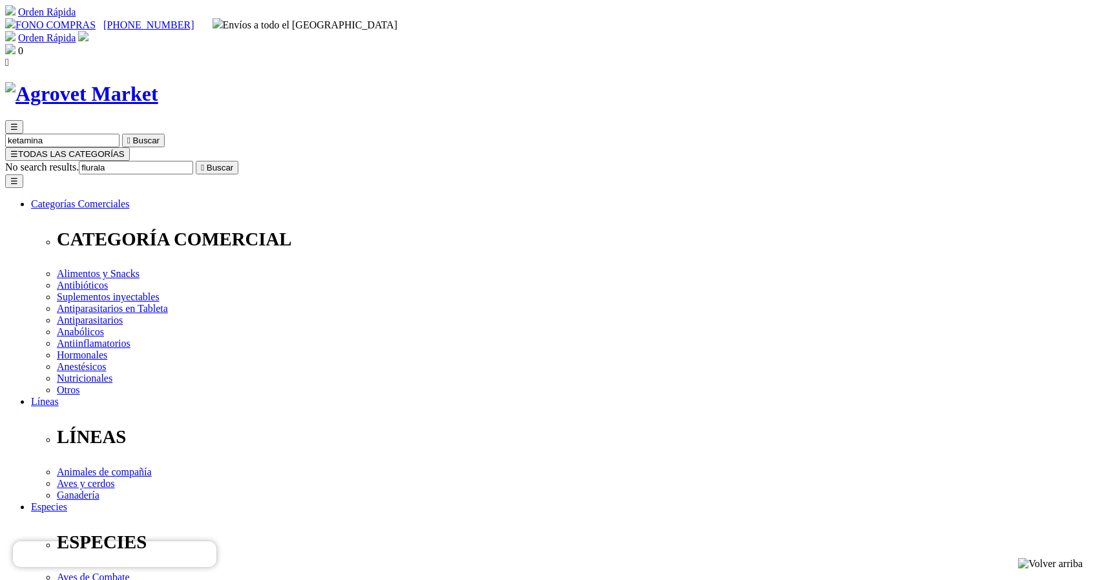
click at [196, 161] on button " Buscar" at bounding box center [217, 168] width 43 height 14
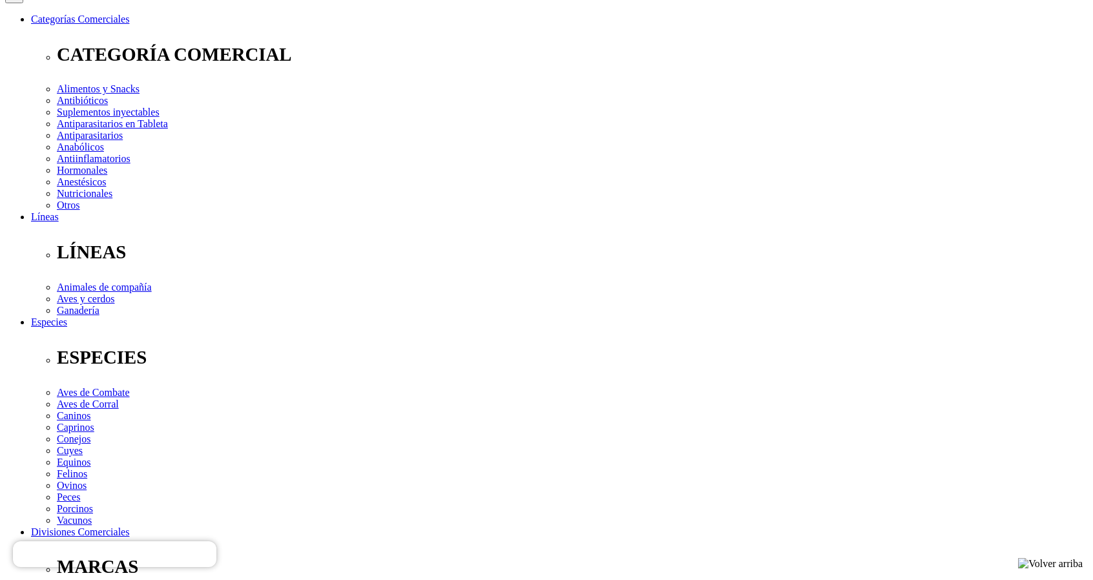
scroll to position [184, 0]
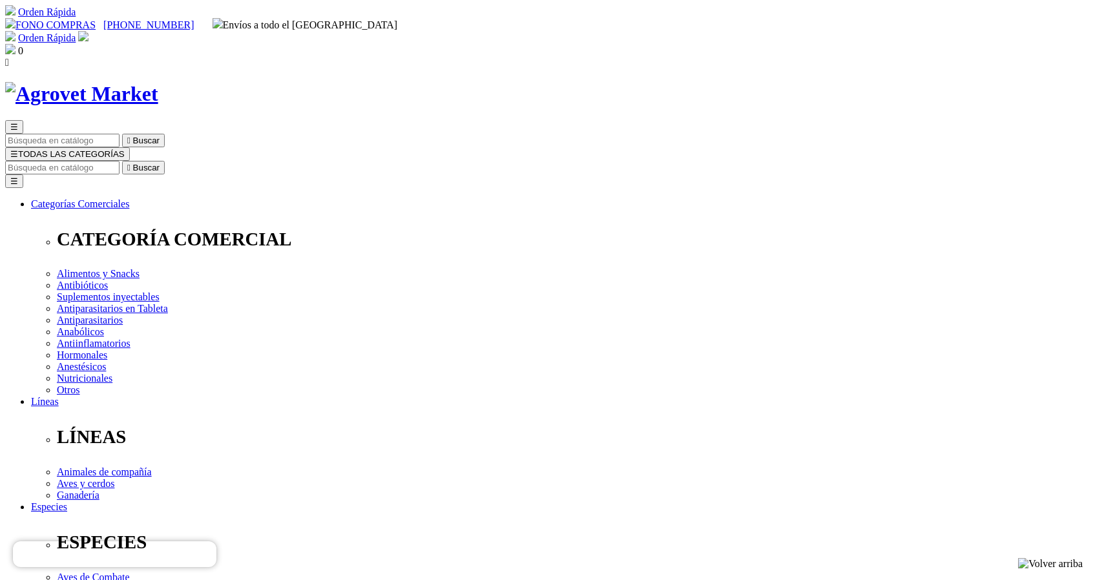
select select "380"
select select "381"
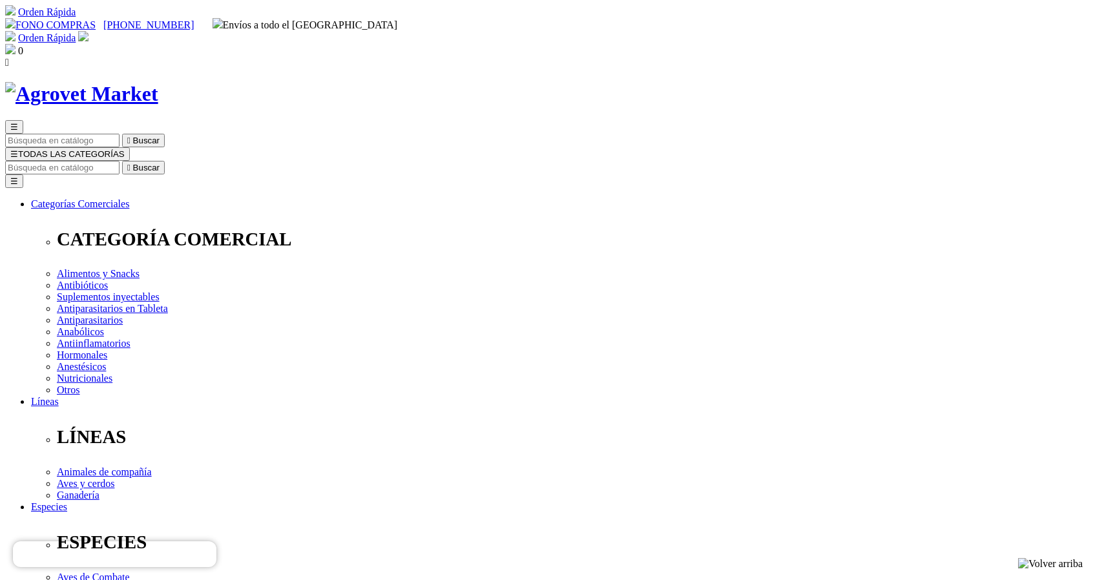
select select "380"
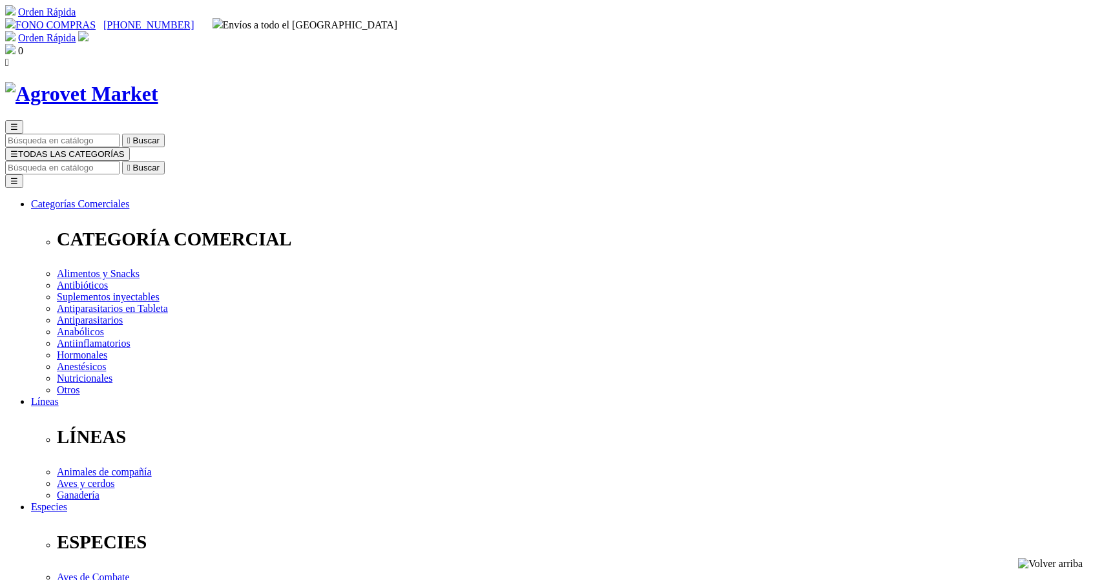
select select "380"
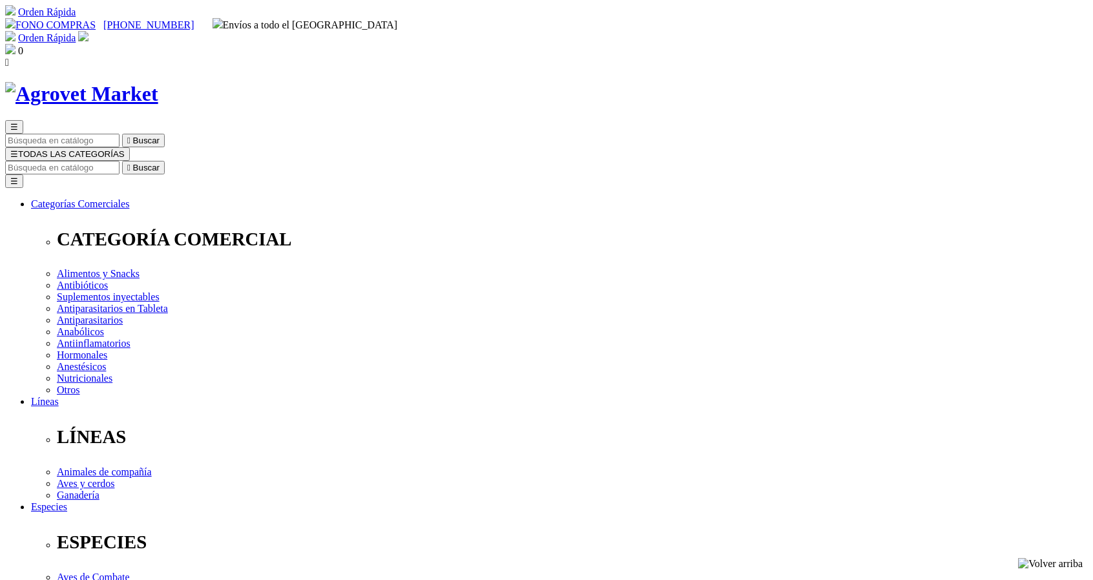
select select "380"
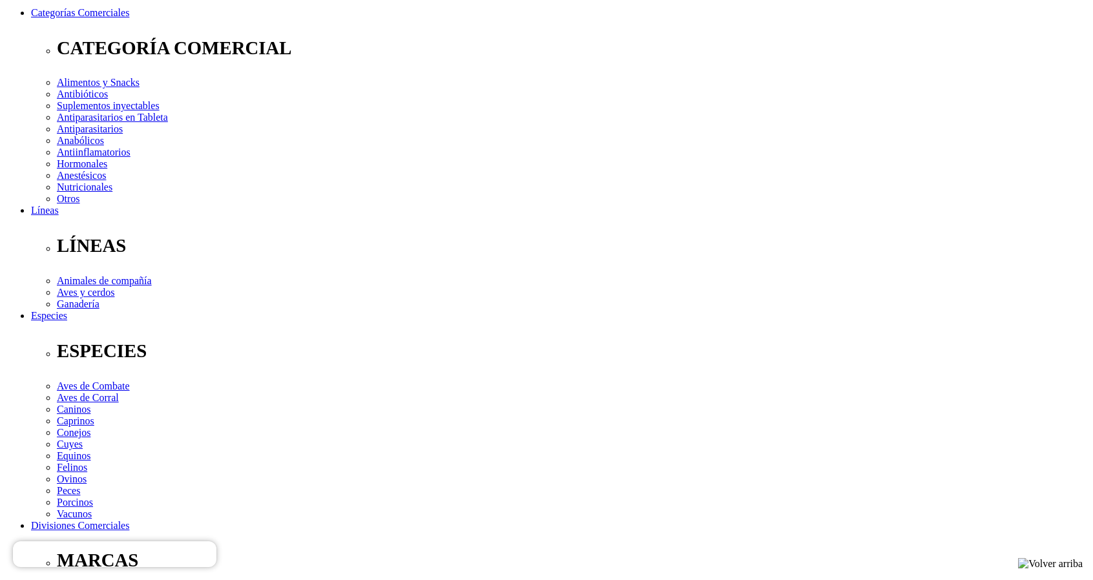
scroll to position [188, 0]
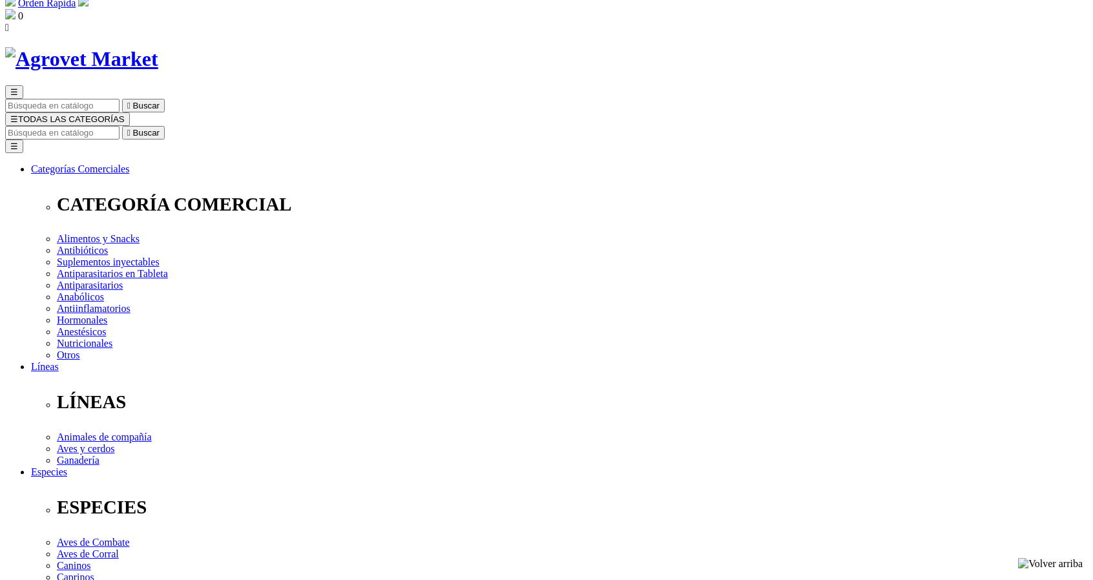
select select "381"
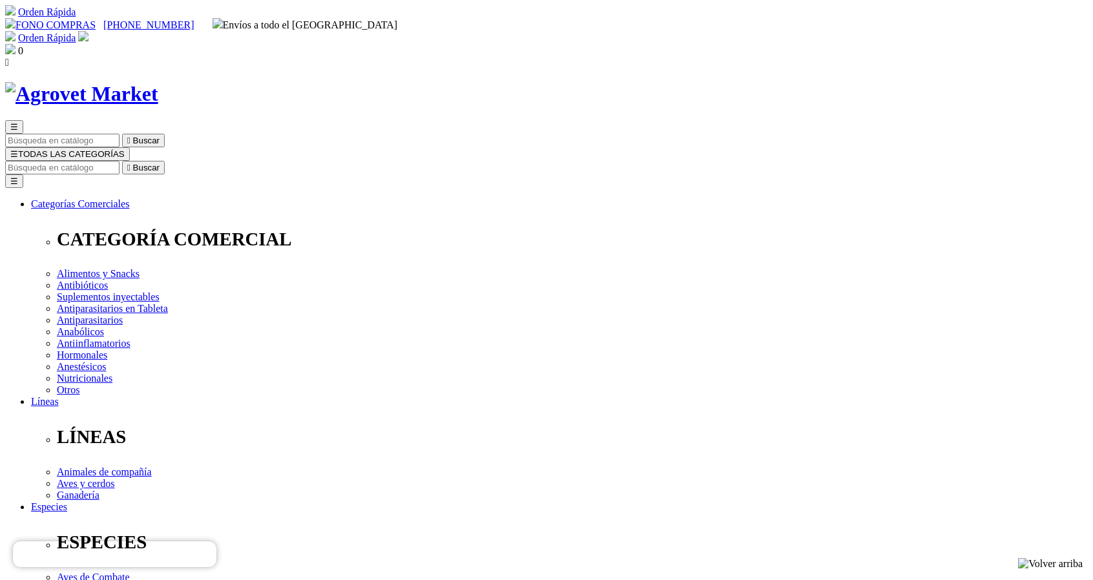
select select "381"
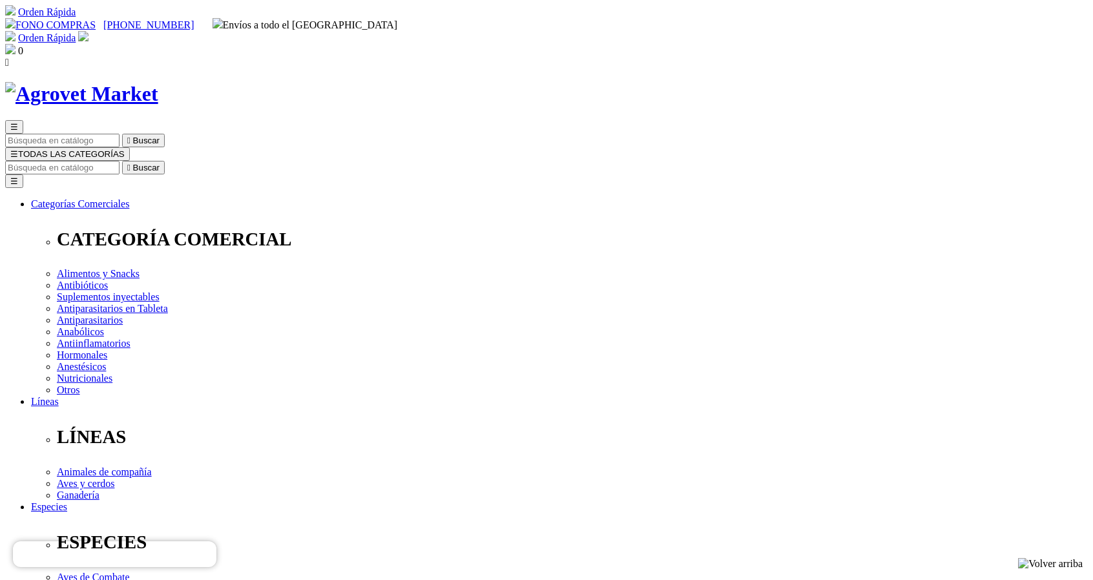
select select "381"
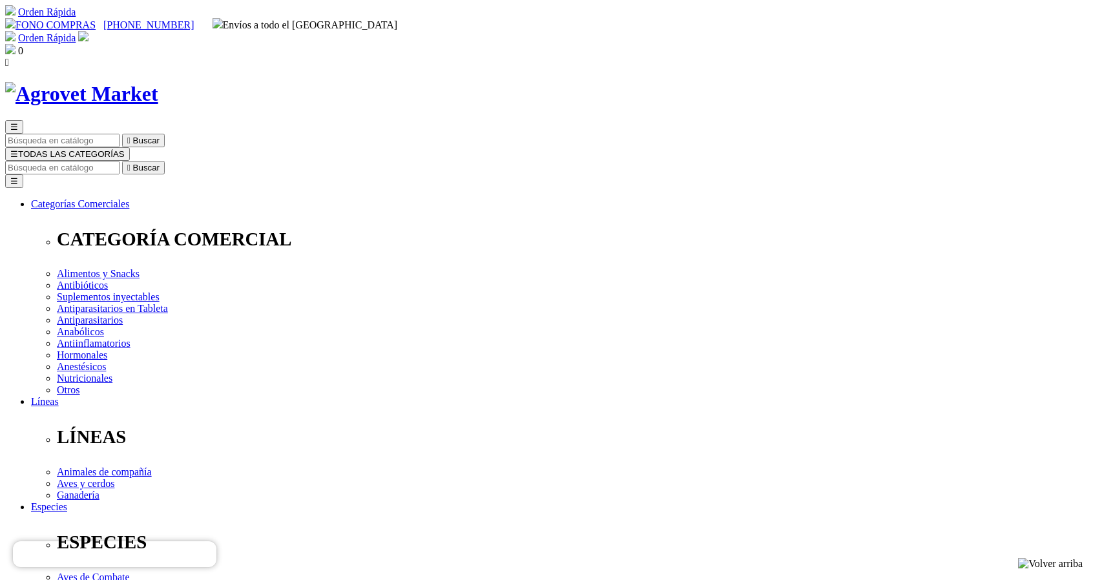
select select "381"
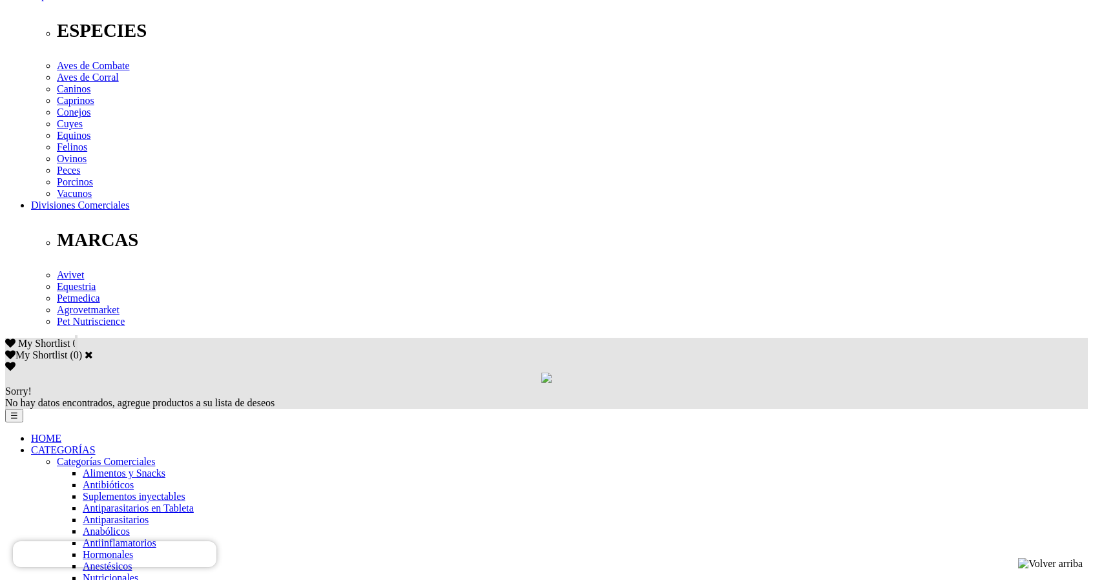
scroll to position [512, 0]
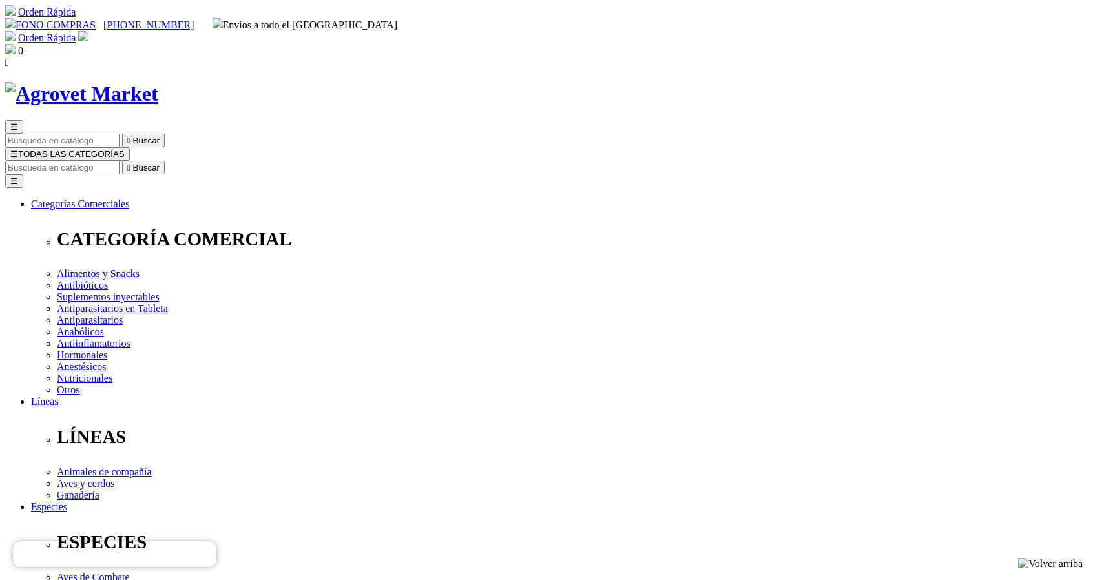
select select "380"
select select "381"
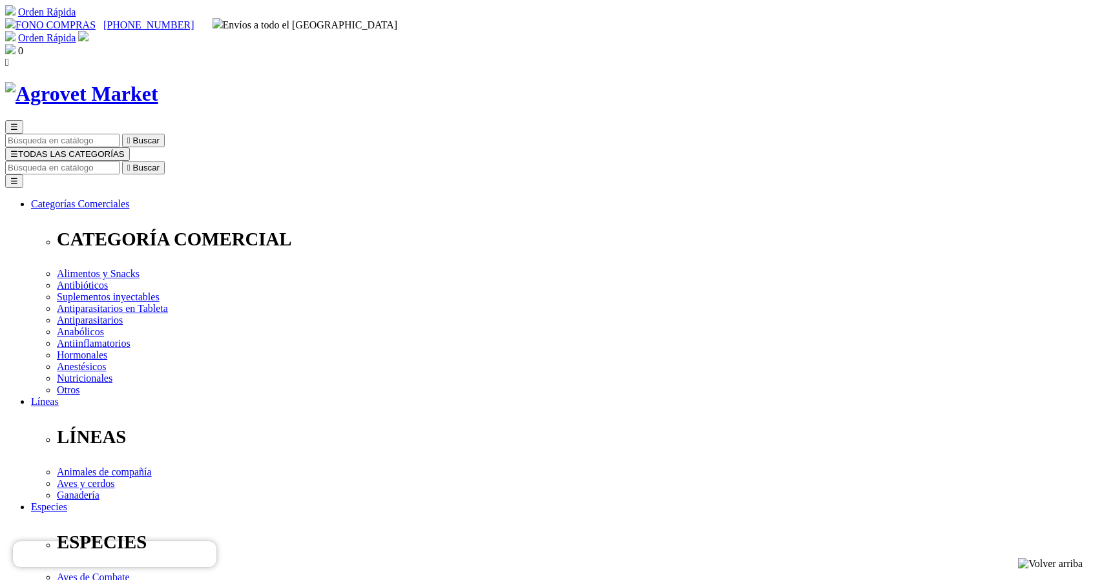
select select "381"
click at [120, 161] on input "Buscar" at bounding box center [62, 168] width 114 height 14
type input "doxic"
click at [122, 161] on button " Buscar" at bounding box center [143, 168] width 43 height 14
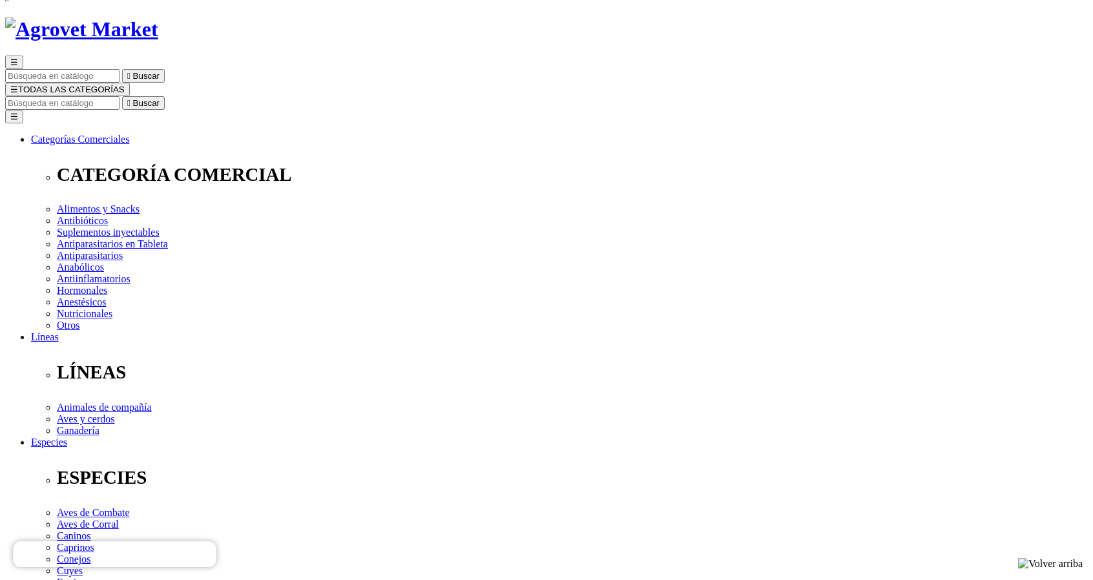
scroll to position [64, 0]
select select "348"
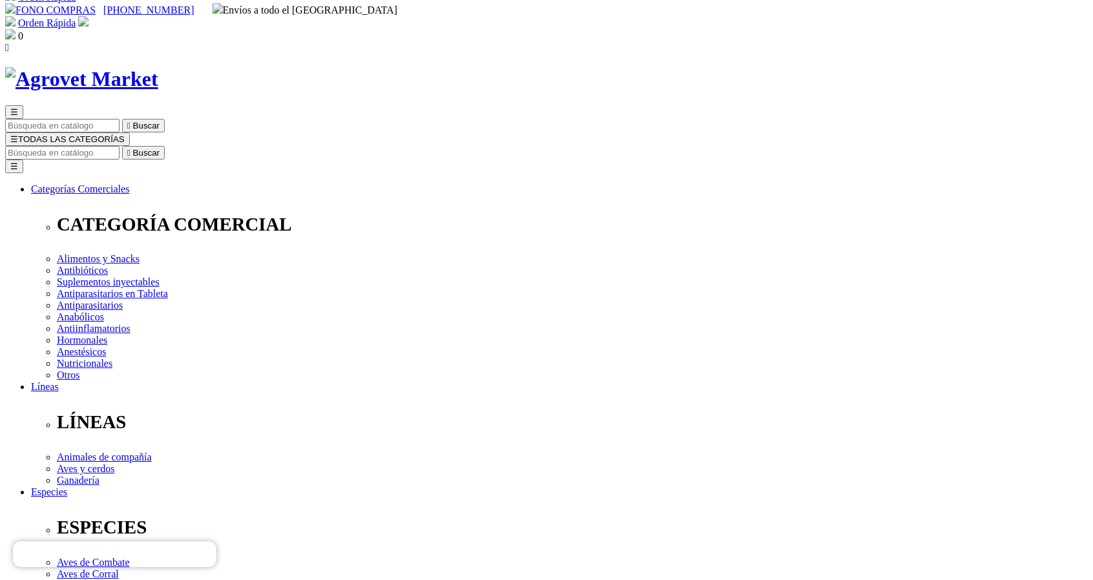
scroll to position [0, 0]
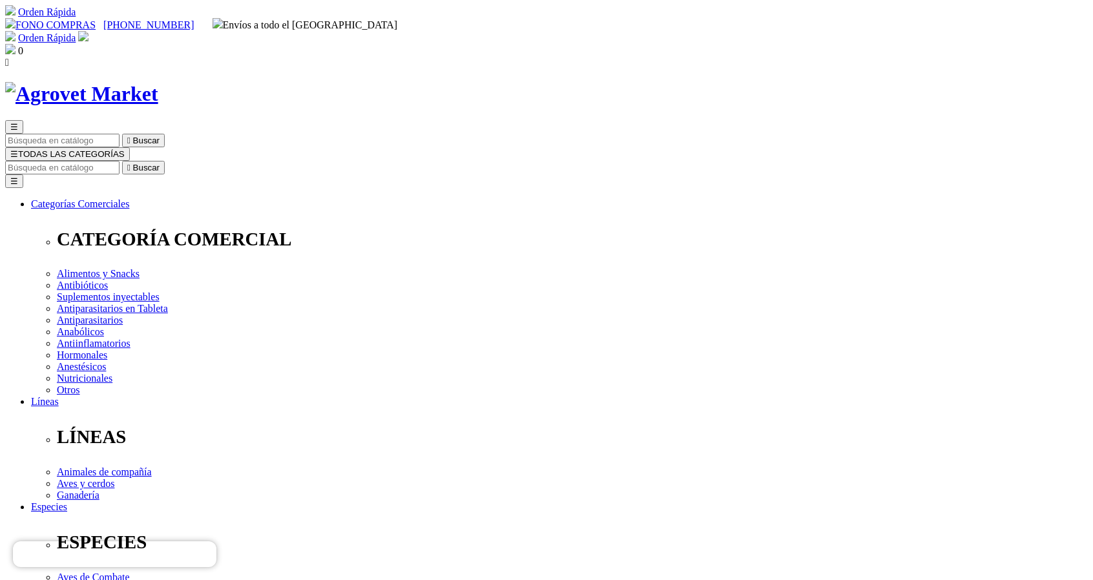
click at [120, 161] on input "Buscar" at bounding box center [62, 168] width 114 height 14
type input "nexgard"
click at [196, 161] on button " Buscar" at bounding box center [217, 168] width 43 height 14
click at [120, 161] on input "nexgard" at bounding box center [62, 168] width 114 height 14
type input "n"
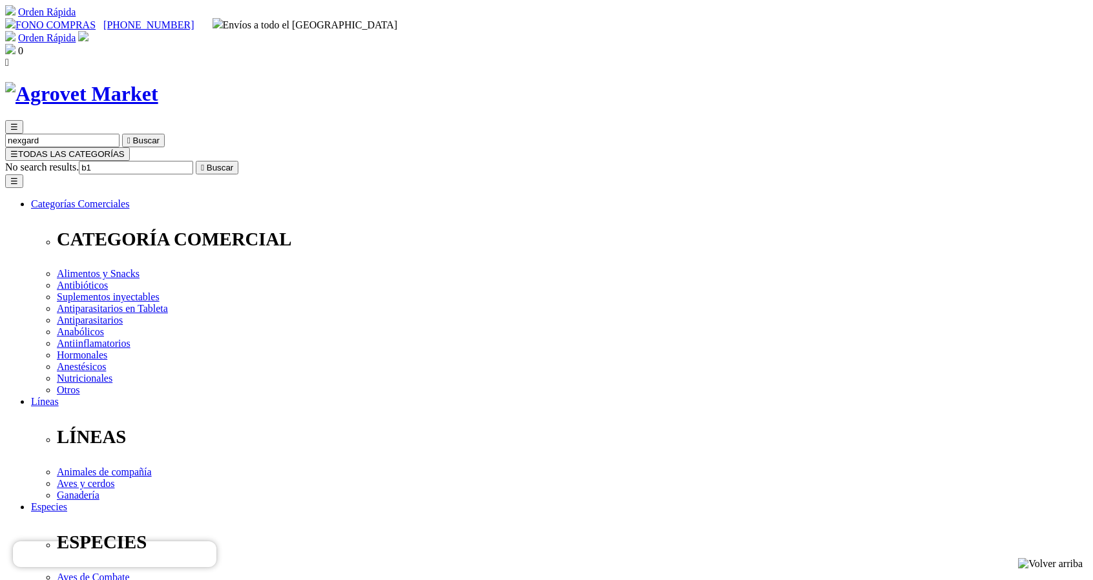
type input "b1"
click at [196, 161] on button " Buscar" at bounding box center [217, 168] width 43 height 14
click at [120, 161] on input "b1" at bounding box center [62, 168] width 114 height 14
type input "b12"
click at [122, 161] on button " Buscar" at bounding box center [143, 168] width 43 height 14
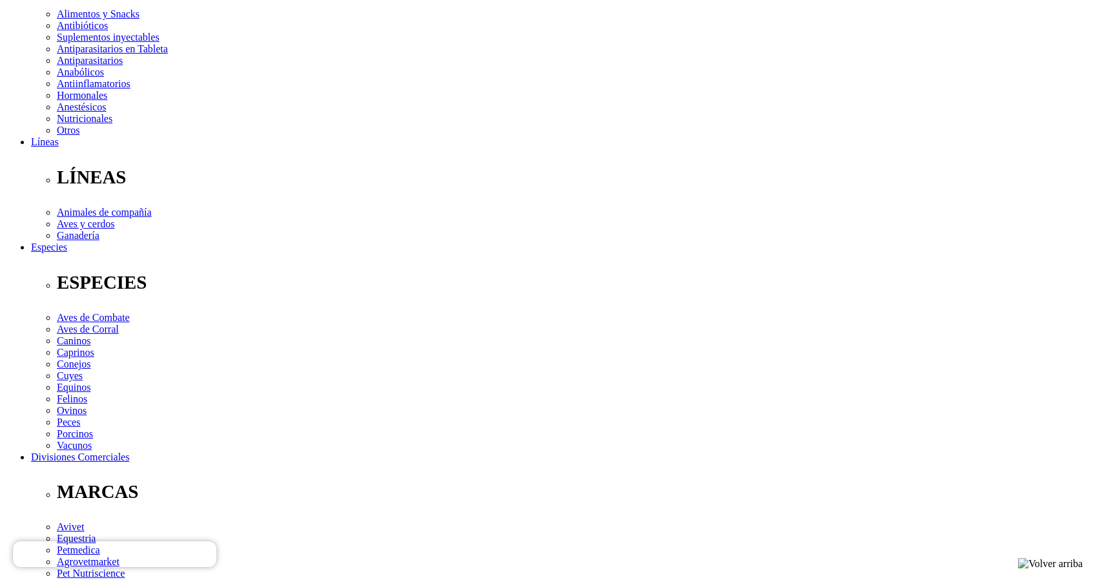
scroll to position [234, 0]
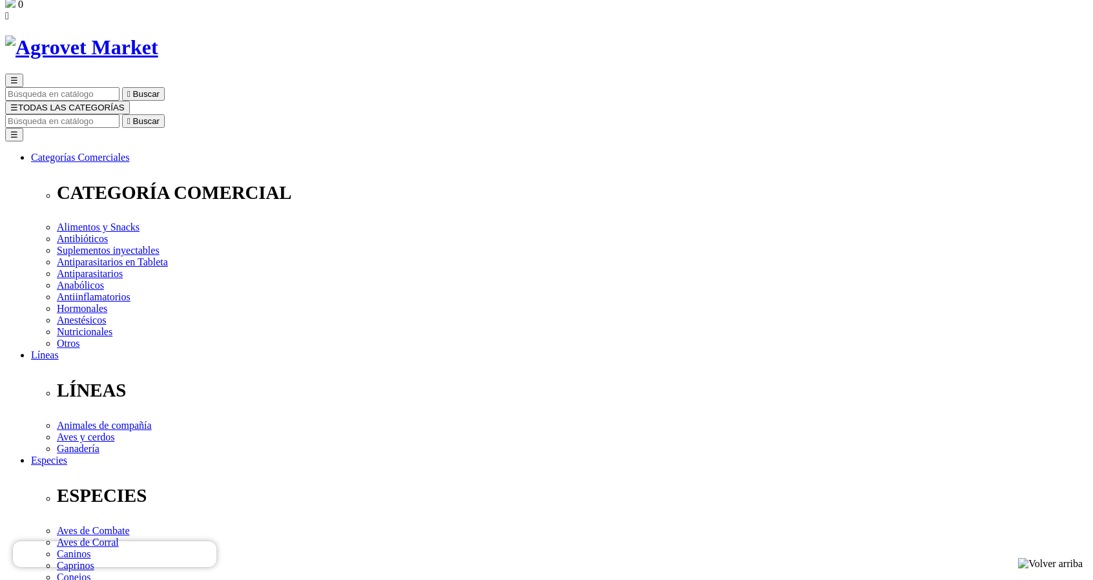
scroll to position [43, 0]
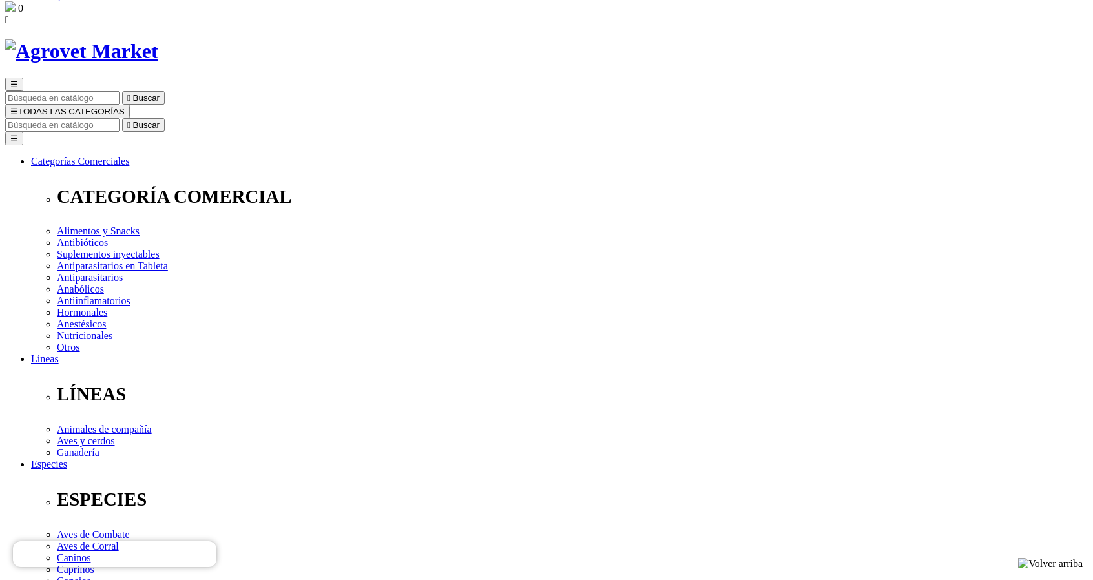
radio input "true"
select select "0"
radio input "true"
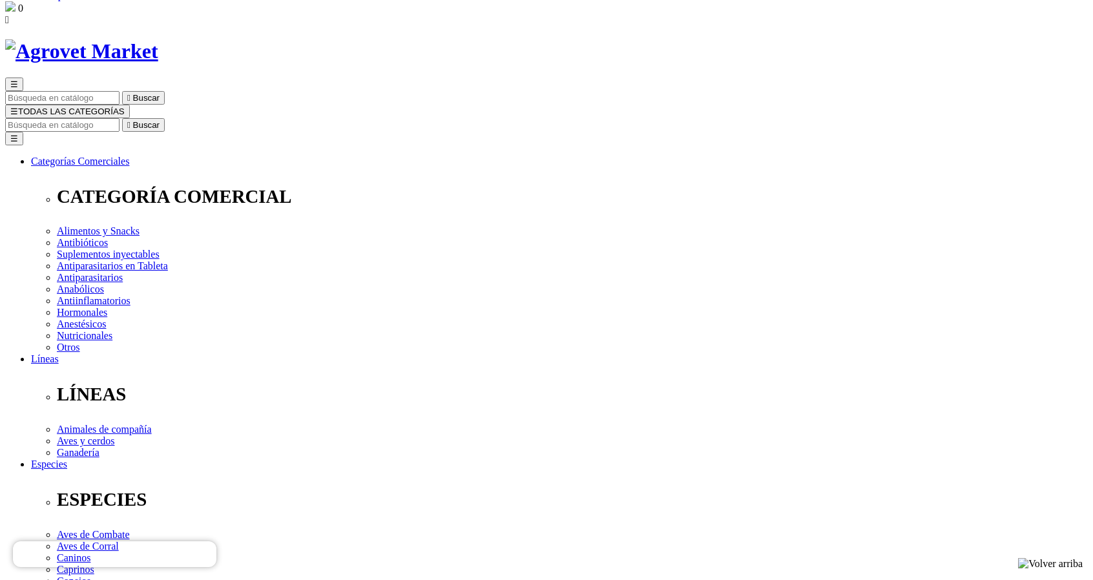
select select "0"
radio input "true"
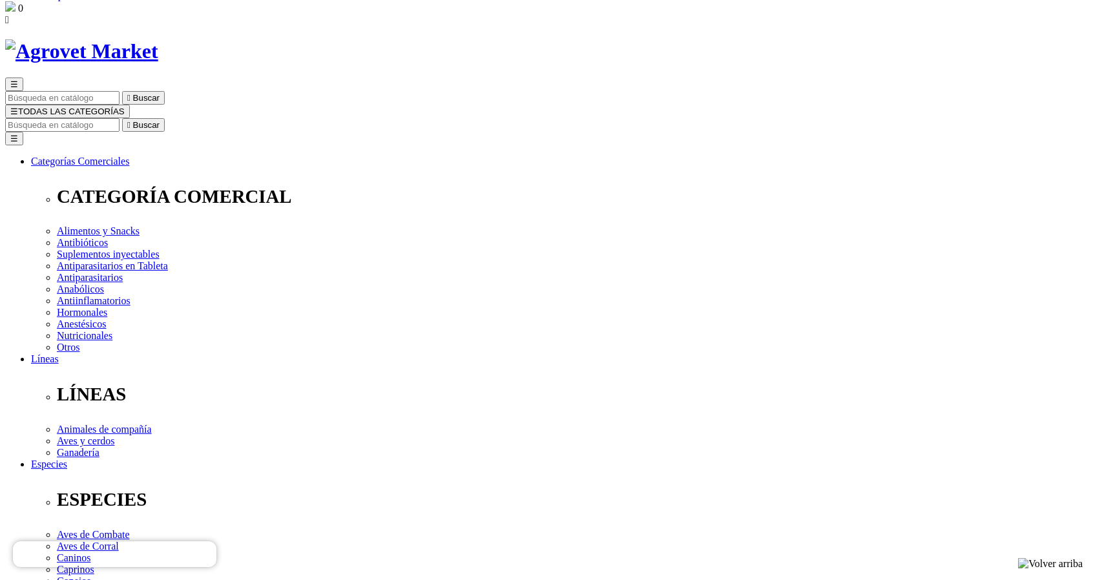
select select "7"
